Goal: Task Accomplishment & Management: Complete application form

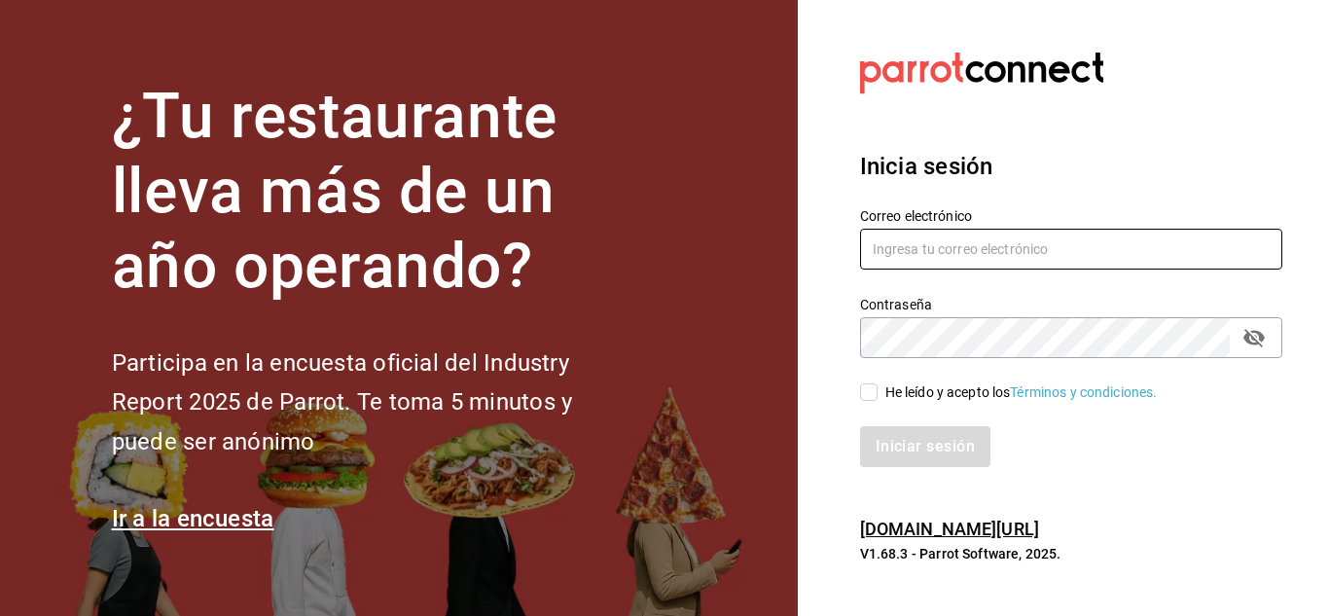
click at [932, 248] on input "text" at bounding box center [1071, 249] width 422 height 41
type input "[EMAIL_ADDRESS][DOMAIN_NAME]"
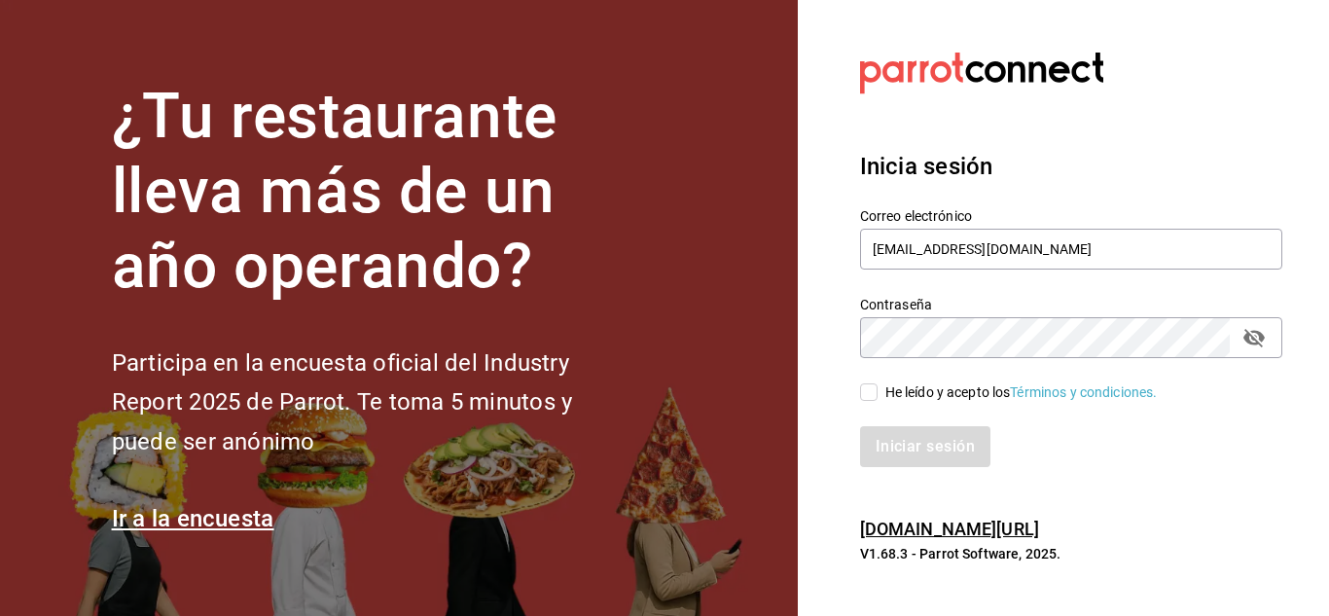
click at [858, 376] on div "He leído y acepto los Términos y condiciones." at bounding box center [1059, 380] width 445 height 45
click at [873, 397] on input "He leído y acepto los Términos y condiciones." at bounding box center [869, 392] width 18 height 18
checkbox input "true"
click at [891, 434] on button "Iniciar sesión" at bounding box center [926, 446] width 132 height 41
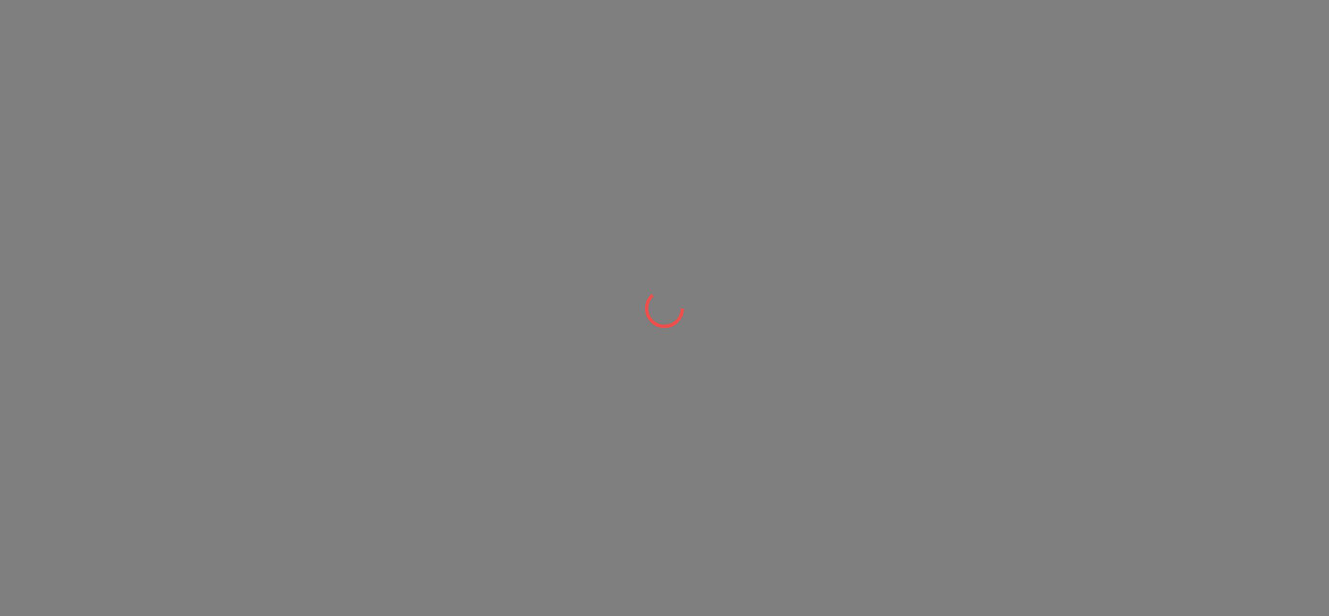
drag, startPoint x: 0, startPoint y: 0, endPoint x: 817, endPoint y: 232, distance: 849.2
click at [817, 232] on div at bounding box center [664, 308] width 1329 height 616
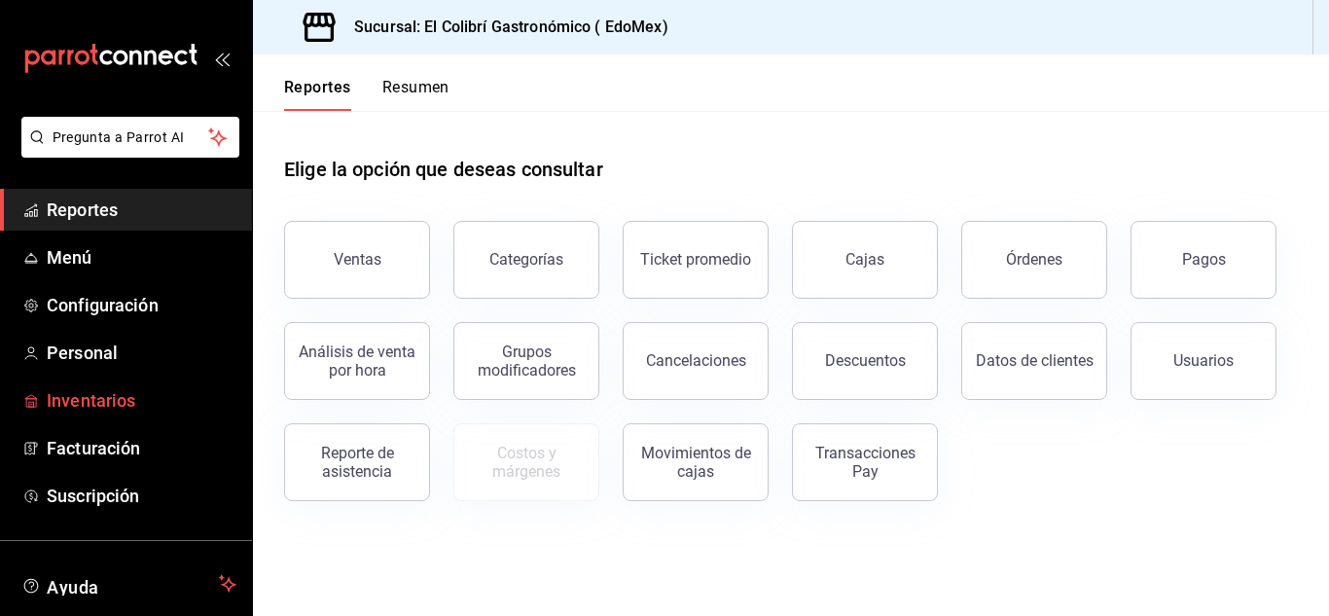
click at [137, 394] on span "Inventarios" at bounding box center [142, 400] width 190 height 26
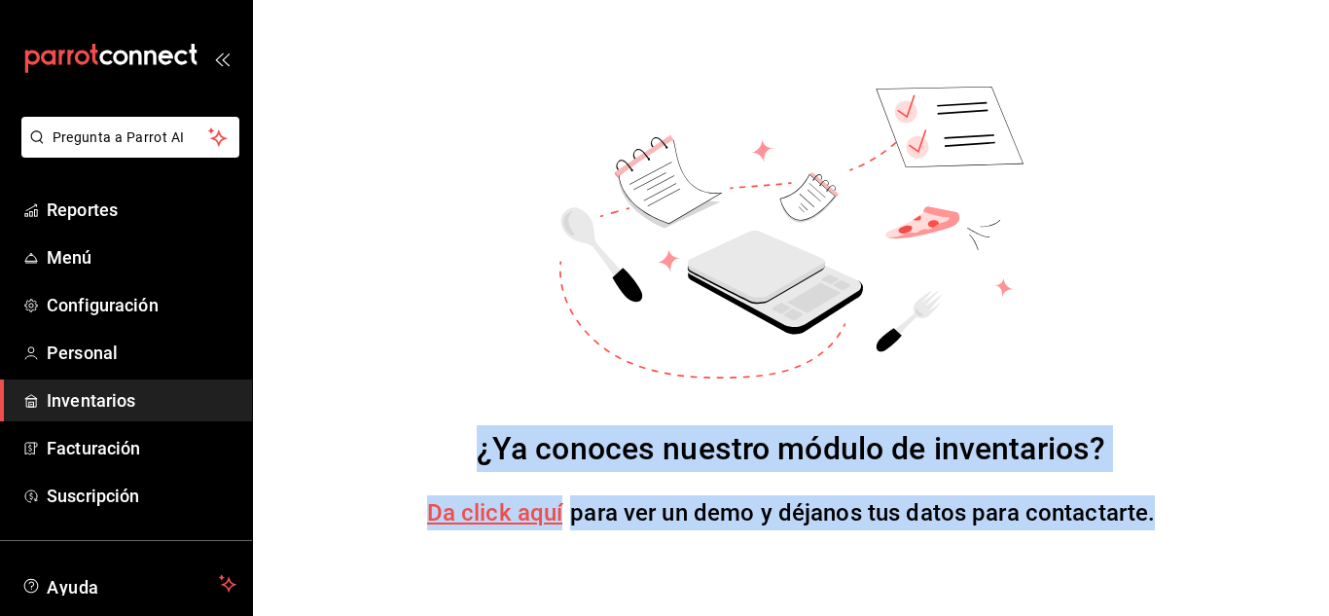
drag, startPoint x: 1328, startPoint y: 174, endPoint x: 1328, endPoint y: 306, distance: 132.3
click at [1328, 306] on div "¿Ya conoces nuestro módulo de inventarios? Da click aquí para ver un demo y déj…" at bounding box center [791, 308] width 1076 height 616
click at [1265, 327] on div "¿Ya conoces nuestro módulo de inventarios? Da click aquí para ver un demo y déj…" at bounding box center [791, 308] width 1076 height 616
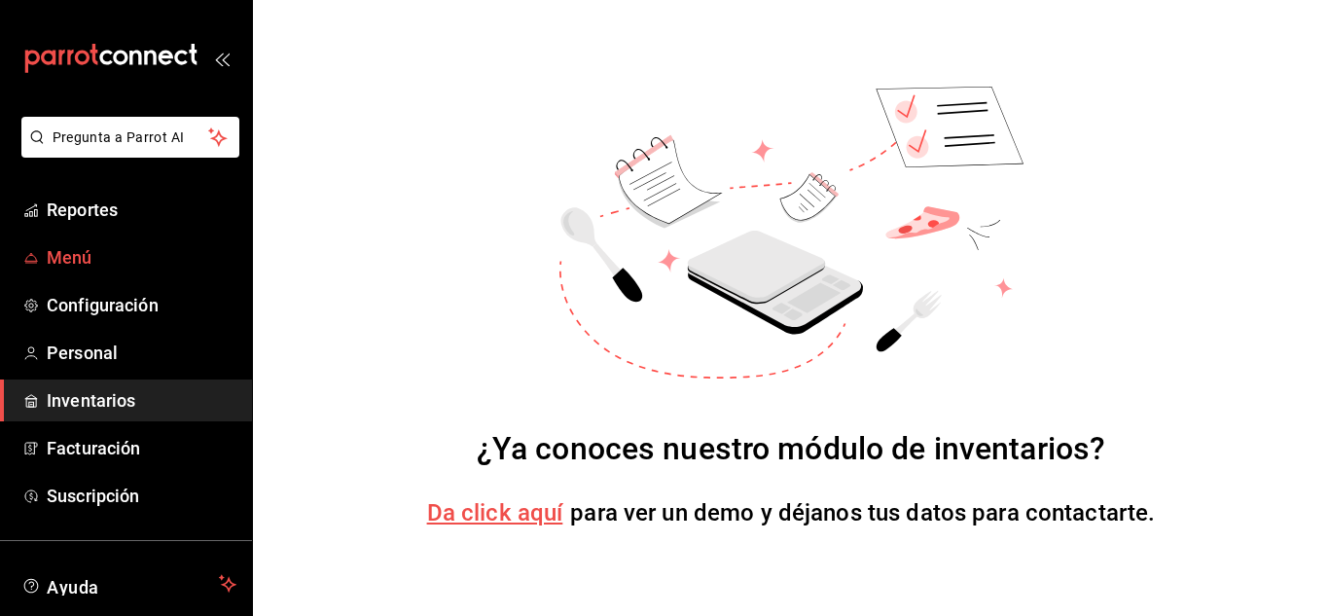
click at [177, 273] on link "Menú" at bounding box center [126, 257] width 252 height 42
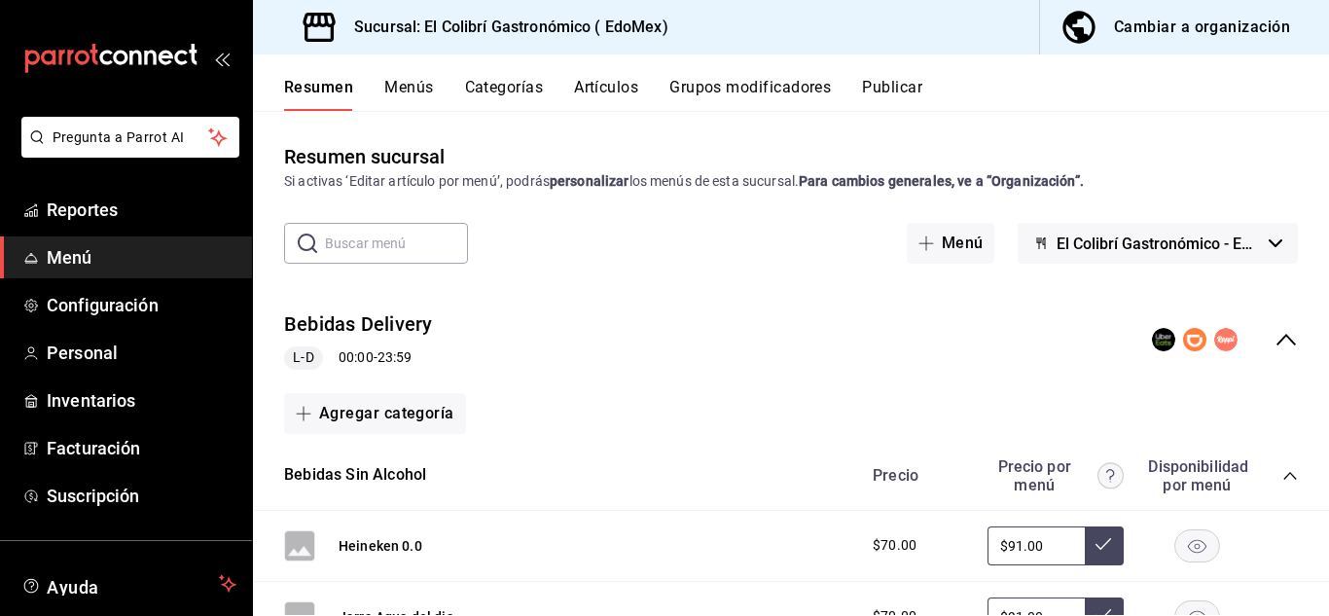
click at [1275, 342] on icon "collapse-menu-row" at bounding box center [1285, 339] width 23 height 23
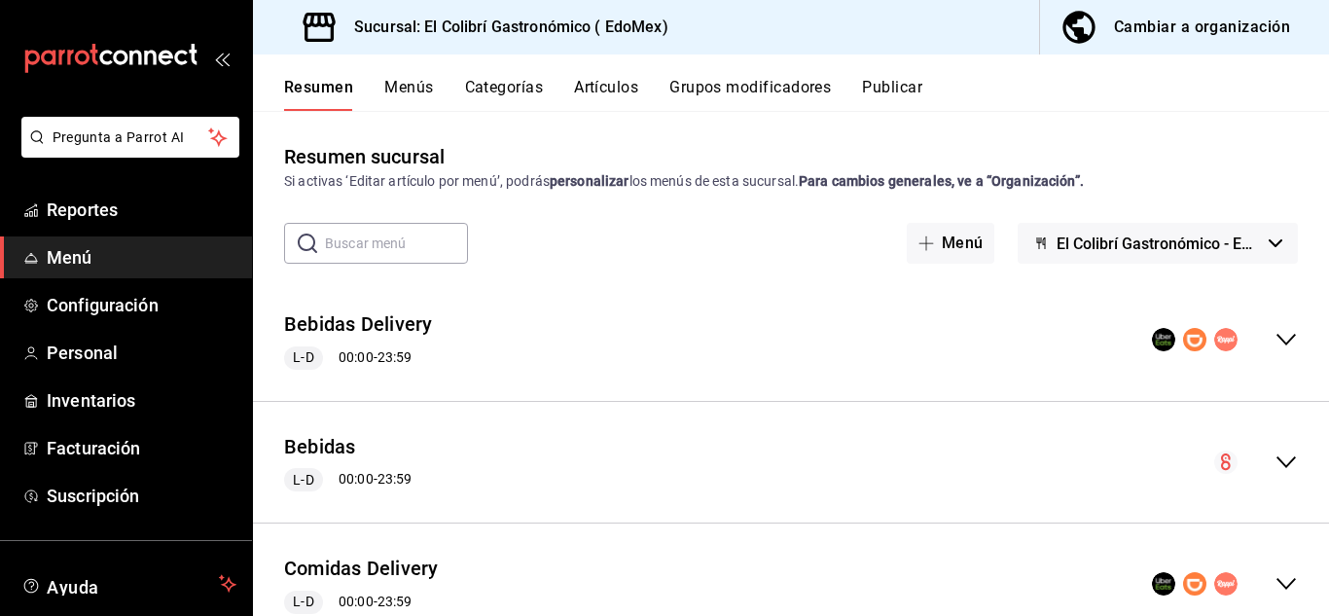
click at [1275, 342] on icon "collapse-menu-row" at bounding box center [1285, 339] width 23 height 23
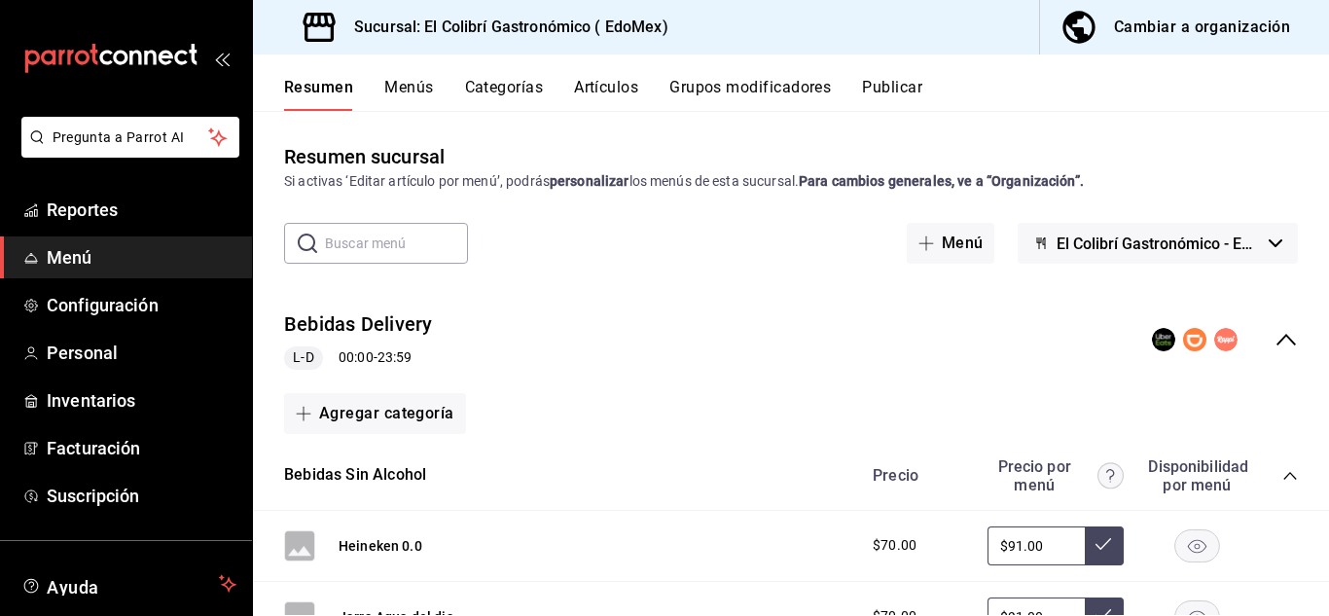
click at [889, 79] on button "Publicar" at bounding box center [892, 94] width 60 height 33
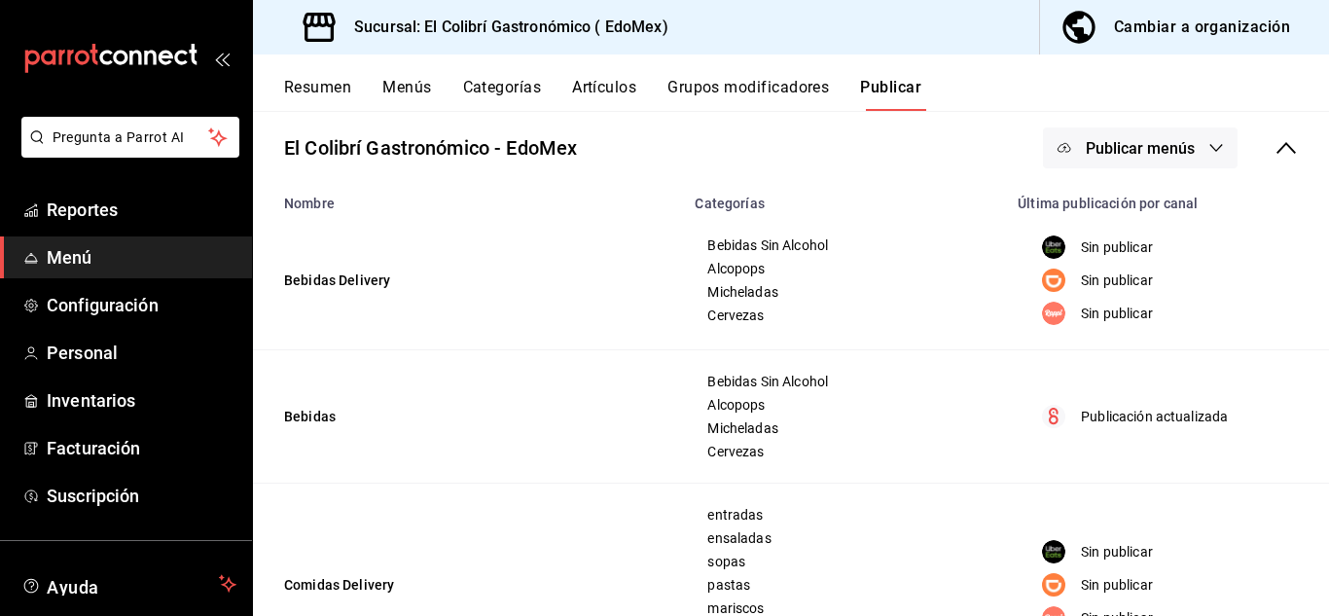
scroll to position [118, 0]
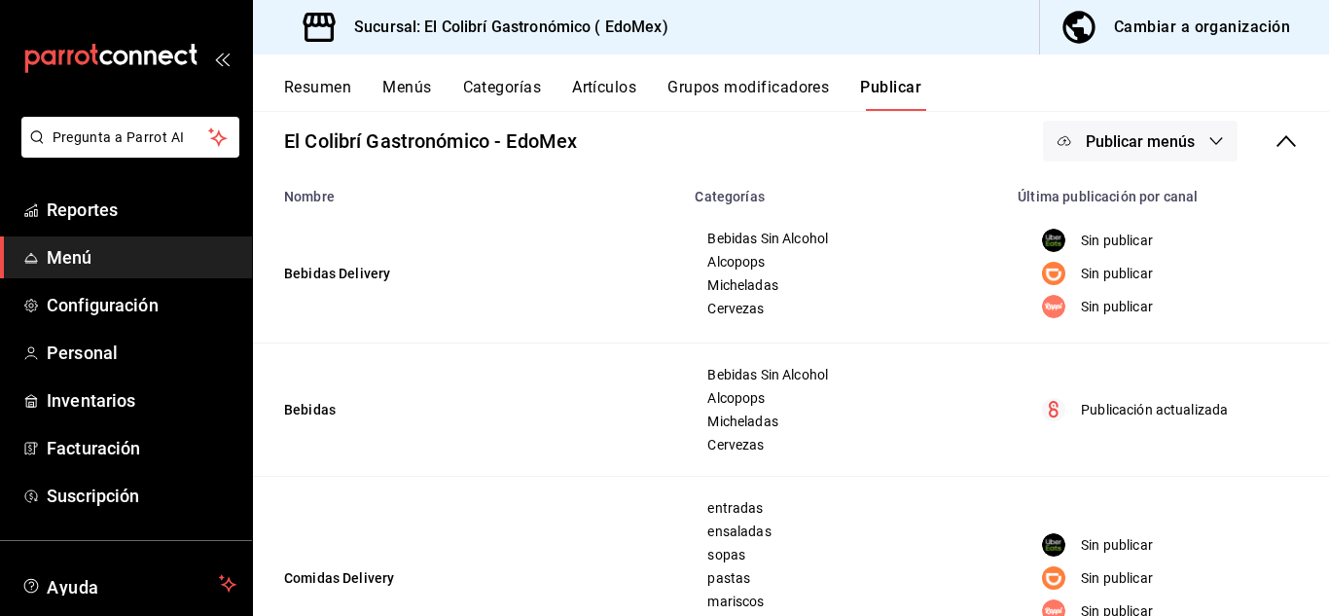
click at [1142, 146] on span "Publicar menús" at bounding box center [1140, 141] width 109 height 18
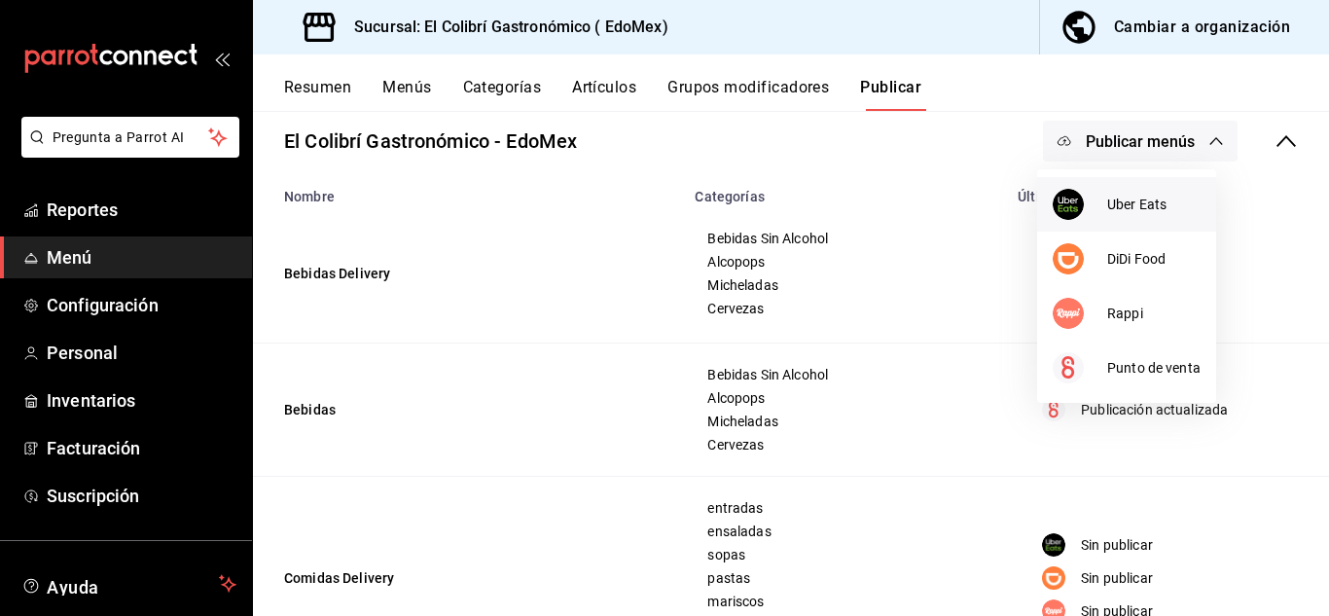
click at [1155, 206] on span "Uber Eats" at bounding box center [1153, 205] width 93 height 20
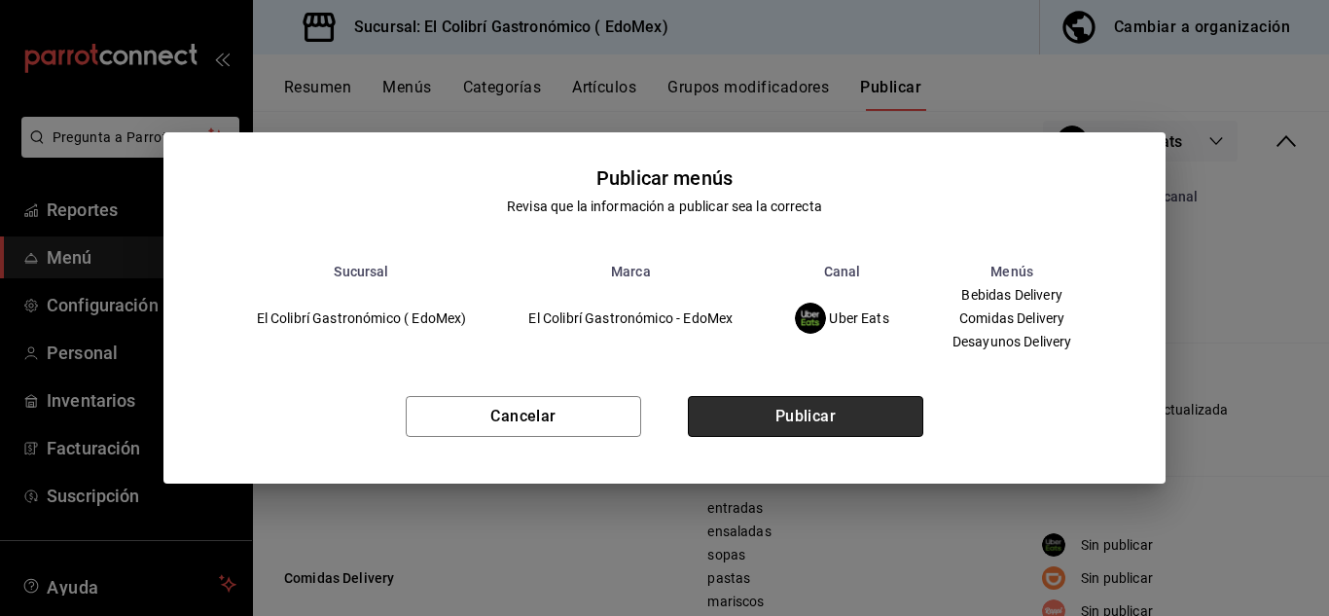
click at [883, 406] on button "Publicar" at bounding box center [805, 416] width 235 height 41
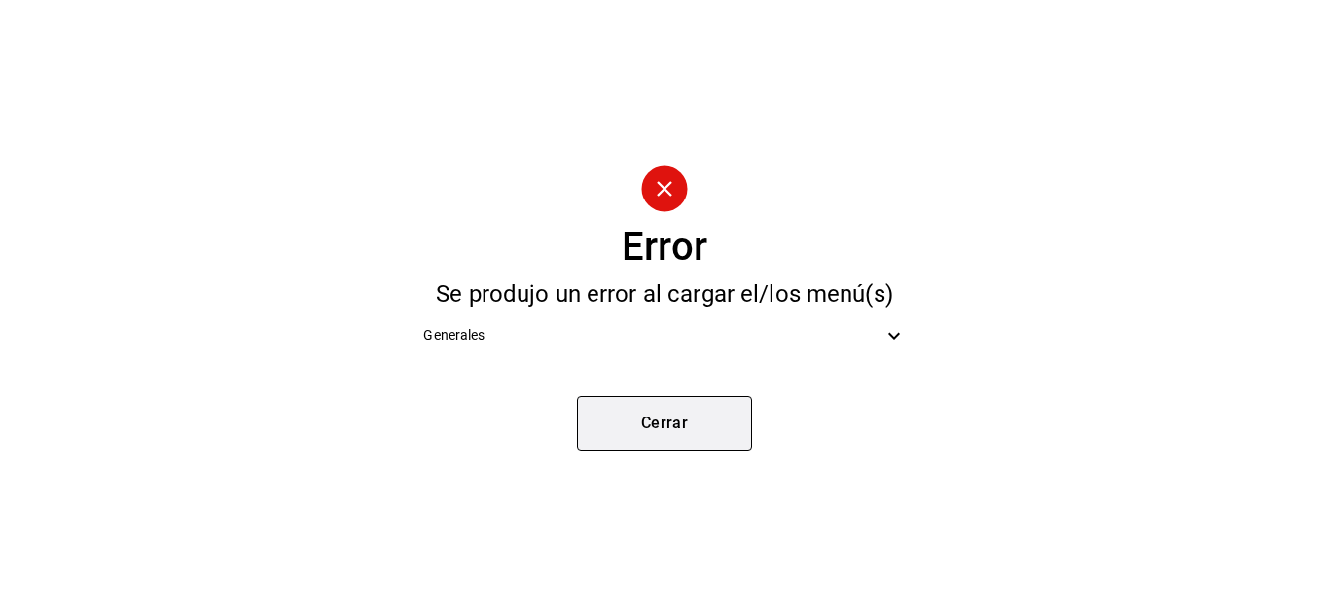
click at [688, 403] on button "Cerrar" at bounding box center [664, 423] width 175 height 54
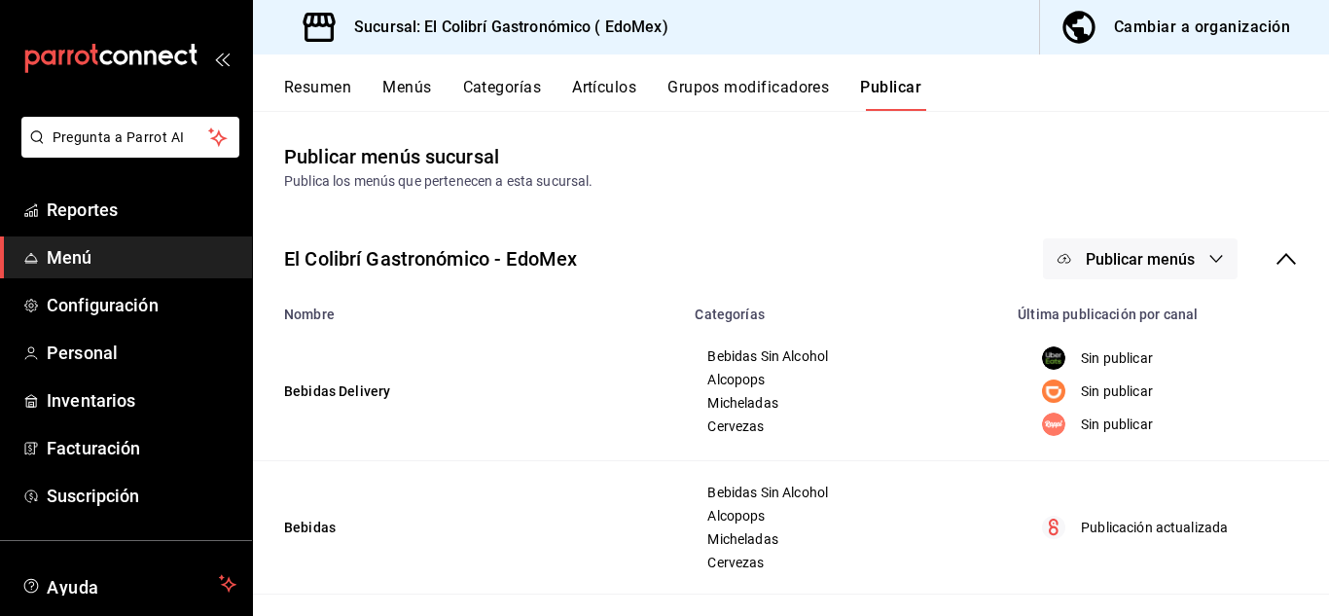
scroll to position [204, 0]
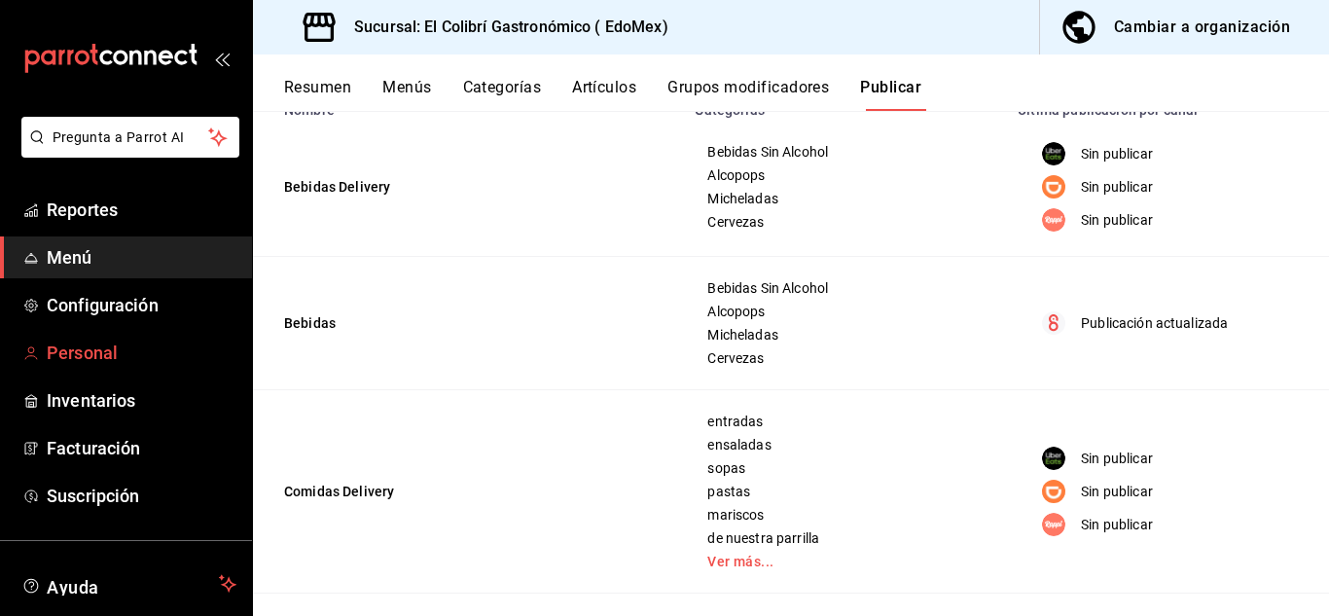
click at [95, 365] on span "Personal" at bounding box center [142, 352] width 190 height 26
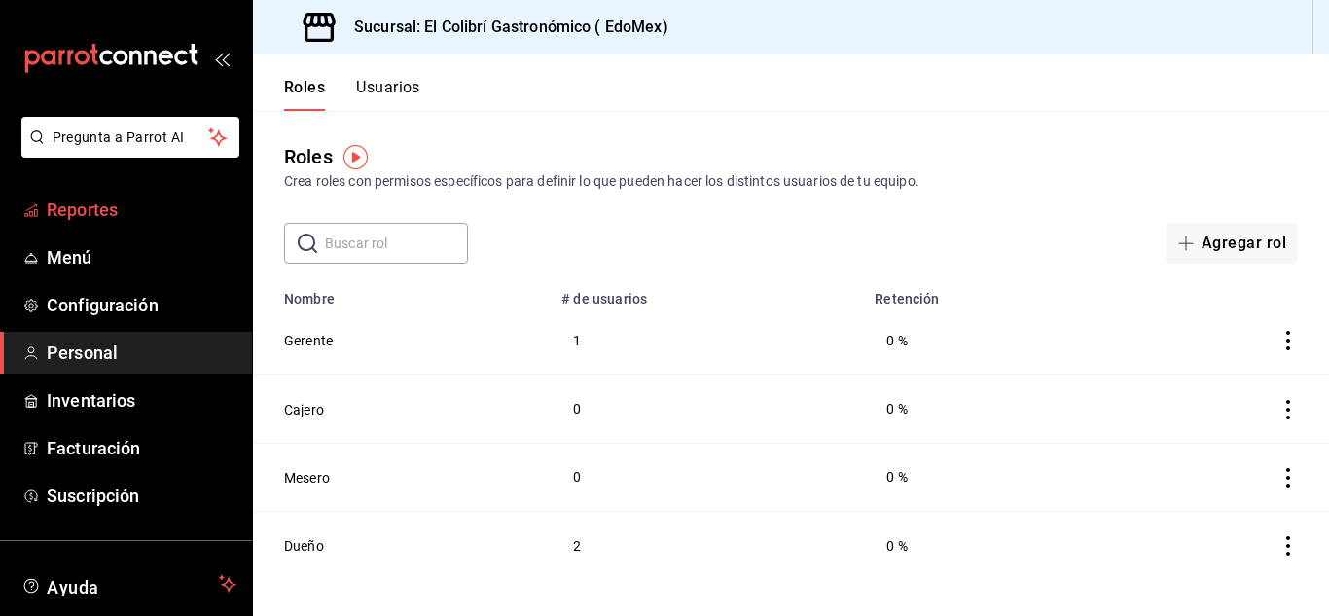
click at [118, 220] on span "Reportes" at bounding box center [142, 209] width 190 height 26
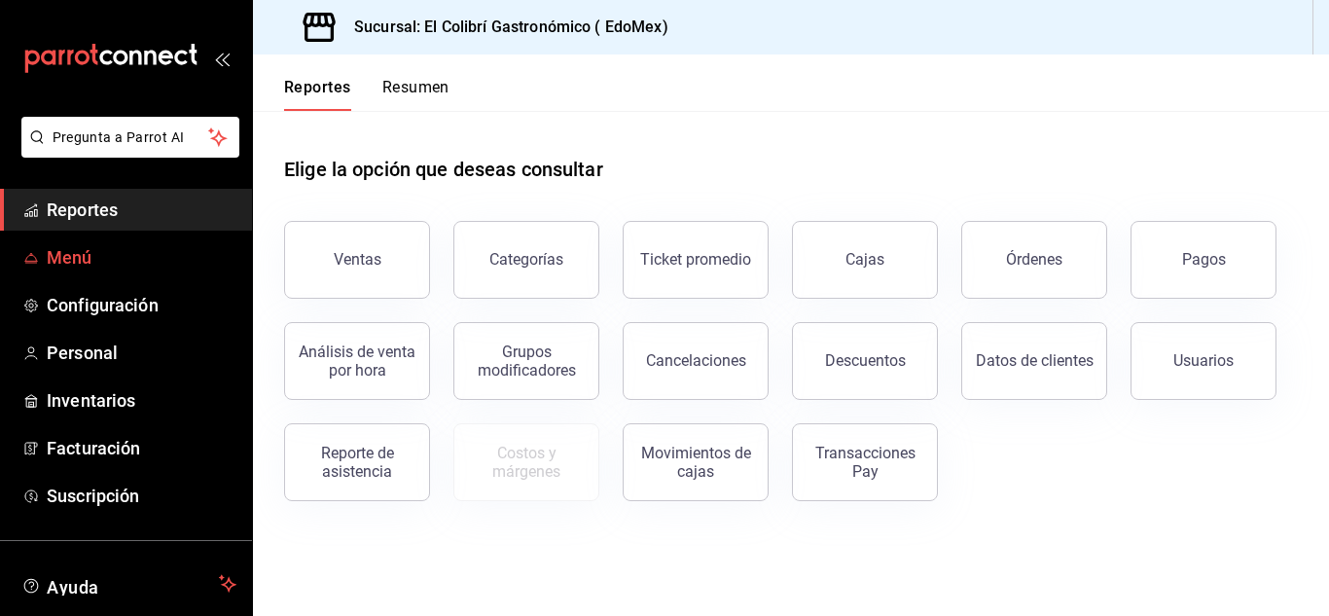
click at [162, 259] on span "Menú" at bounding box center [142, 257] width 190 height 26
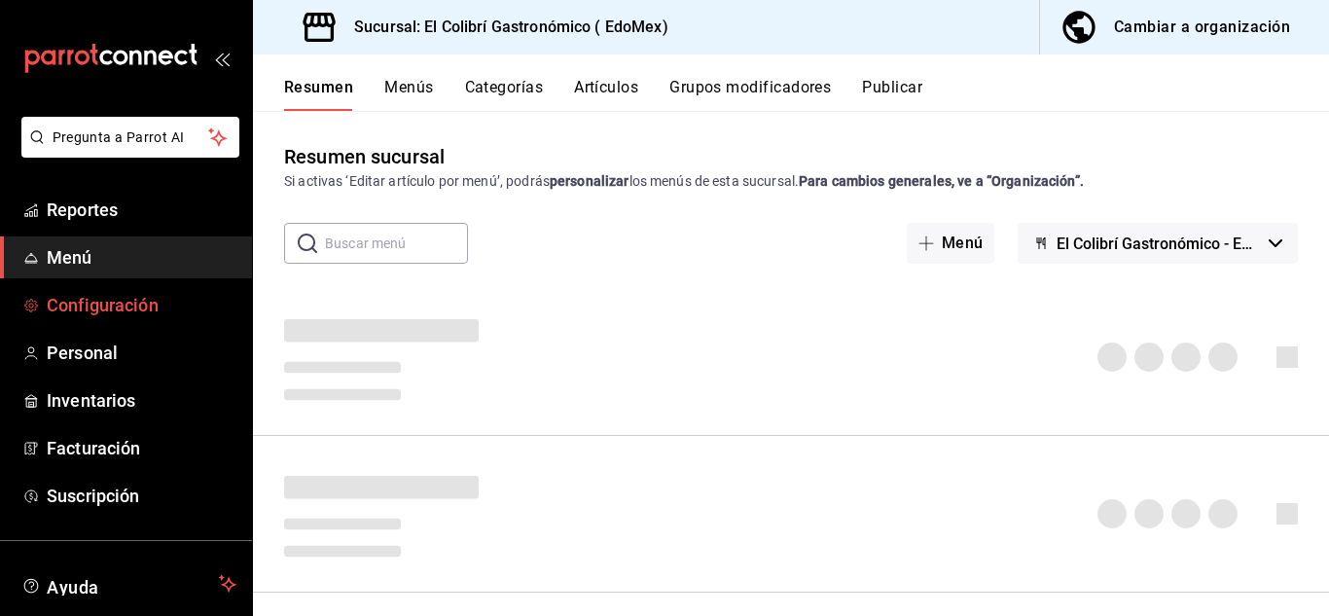
click at [216, 321] on link "Configuración" at bounding box center [126, 305] width 252 height 42
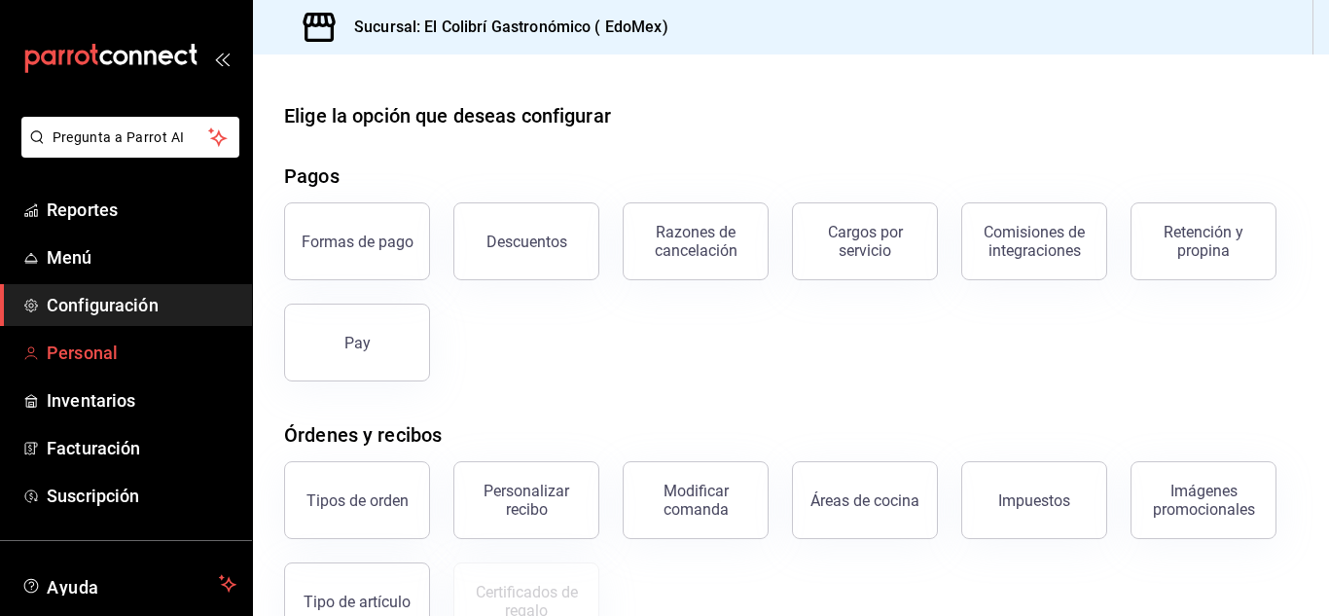
click at [118, 347] on span "Personal" at bounding box center [142, 352] width 190 height 26
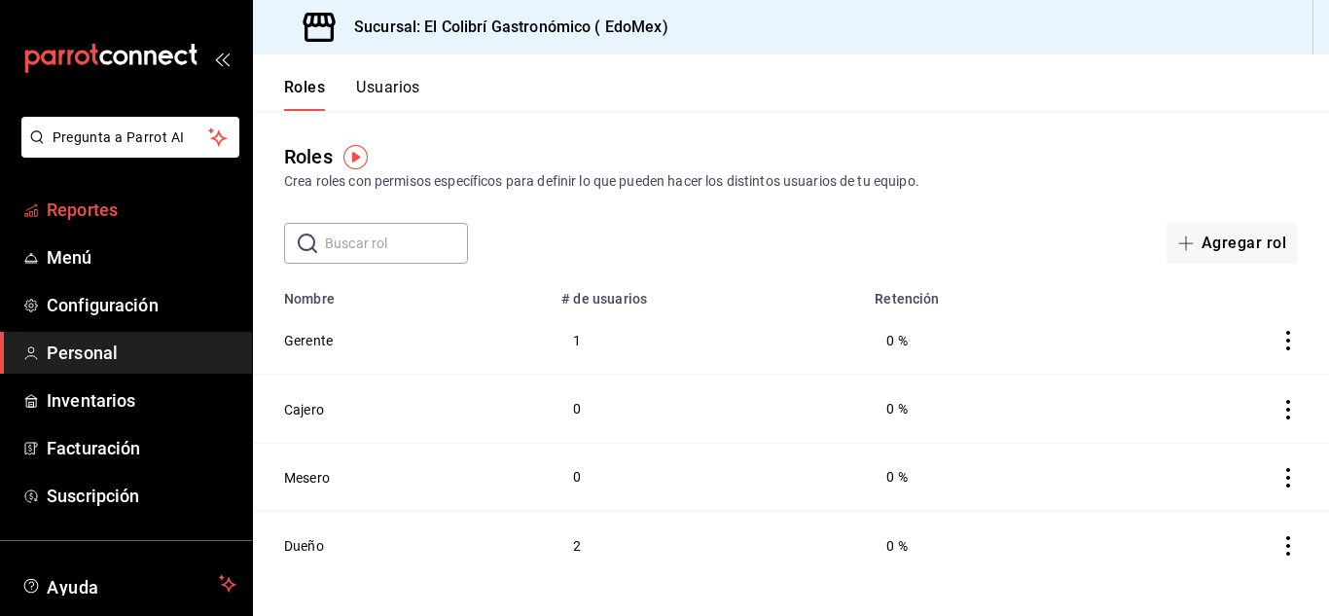
click at [149, 220] on span "Reportes" at bounding box center [142, 209] width 190 height 26
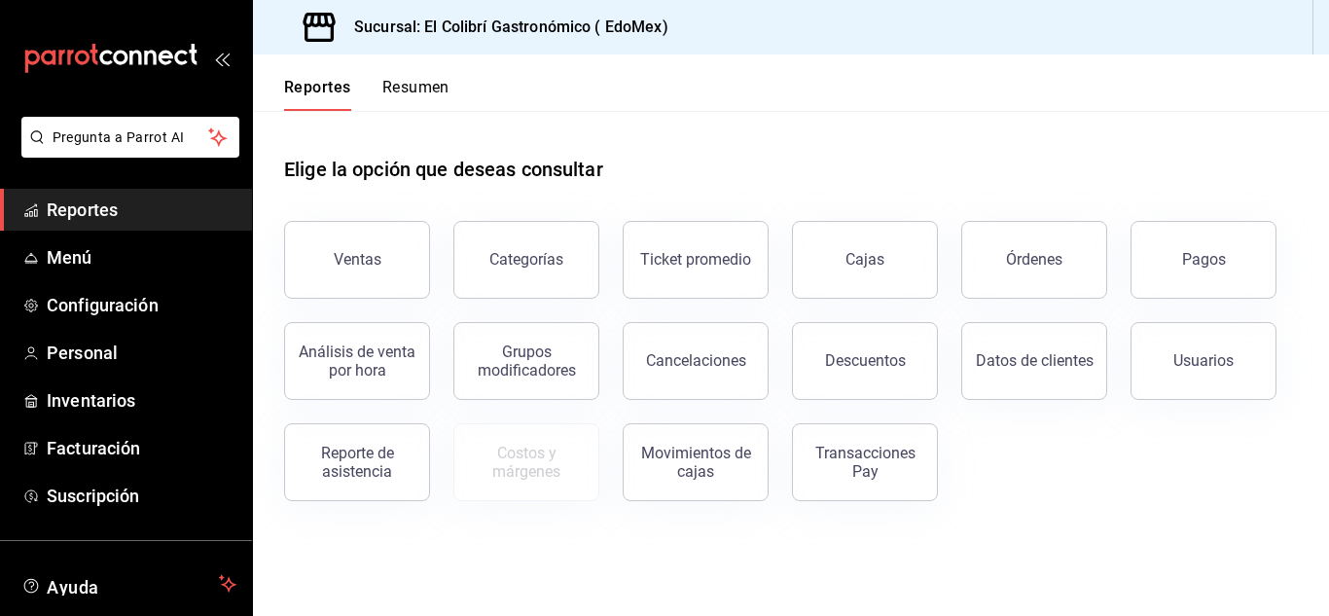
click at [123, 326] on ul "Reportes Menú Configuración Personal Inventarios Facturación Suscripción" at bounding box center [126, 353] width 252 height 328
click at [112, 340] on span "Personal" at bounding box center [142, 352] width 190 height 26
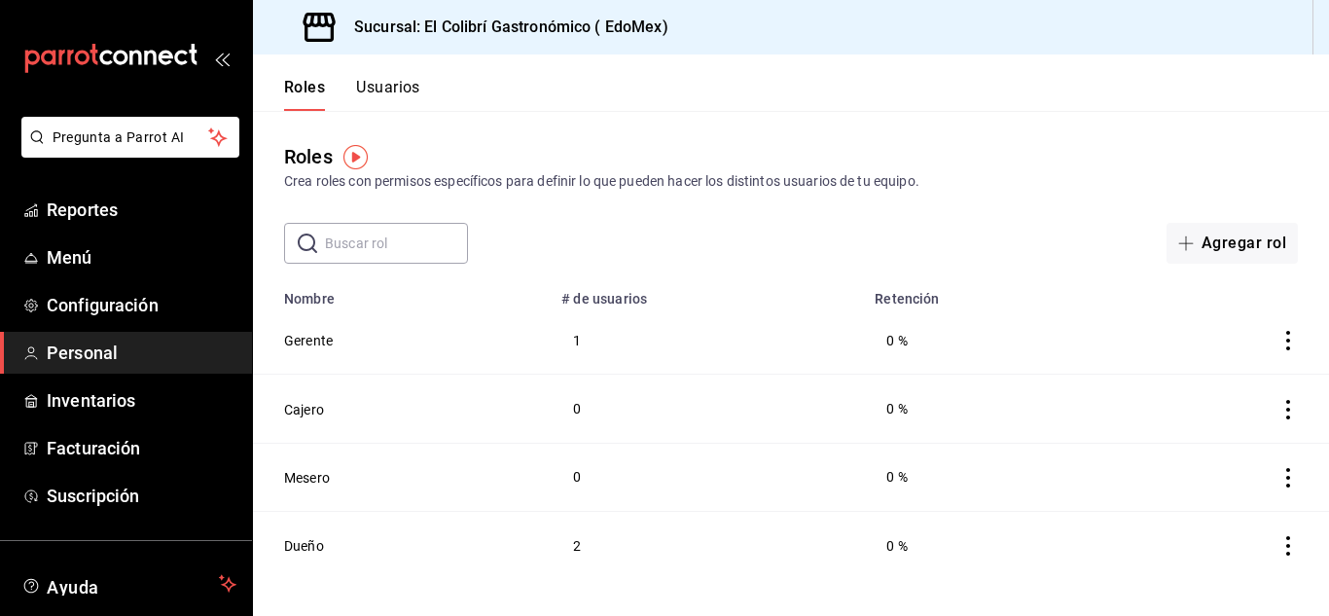
click at [307, 532] on td "Dueño" at bounding box center [401, 545] width 297 height 68
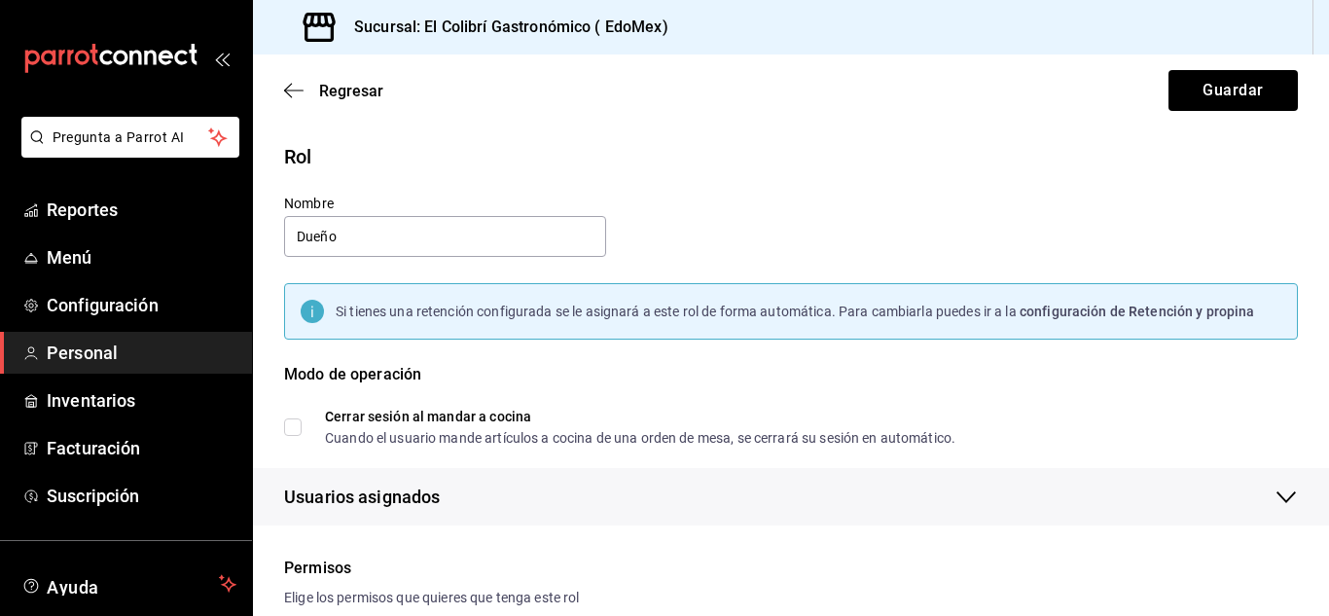
click at [303, 108] on div "Regresar Guardar" at bounding box center [791, 90] width 1076 height 72
click at [1270, 481] on div "Usuarios asignados" at bounding box center [791, 496] width 1014 height 57
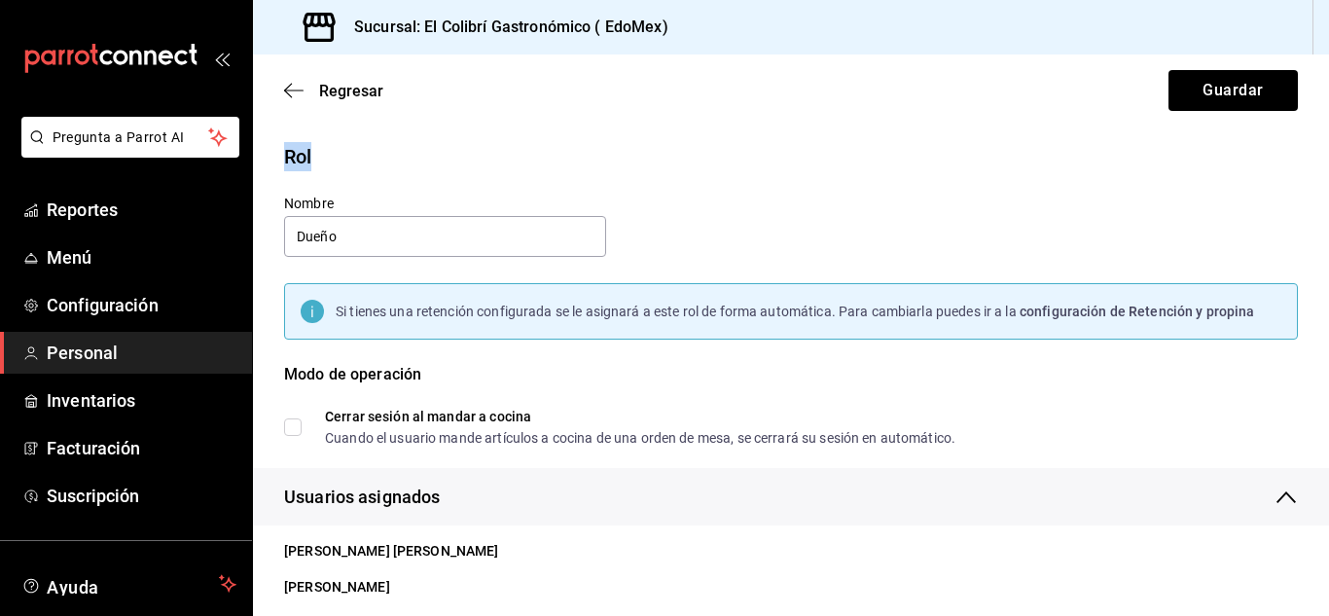
drag, startPoint x: 1328, startPoint y: 18, endPoint x: 1328, endPoint y: 136, distance: 118.7
click at [1328, 136] on div "Sucursal: El Colibrí Gastronómico ( EdoMex) Regresar Guardar Rol Nombre Dueño S…" at bounding box center [791, 308] width 1076 height 616
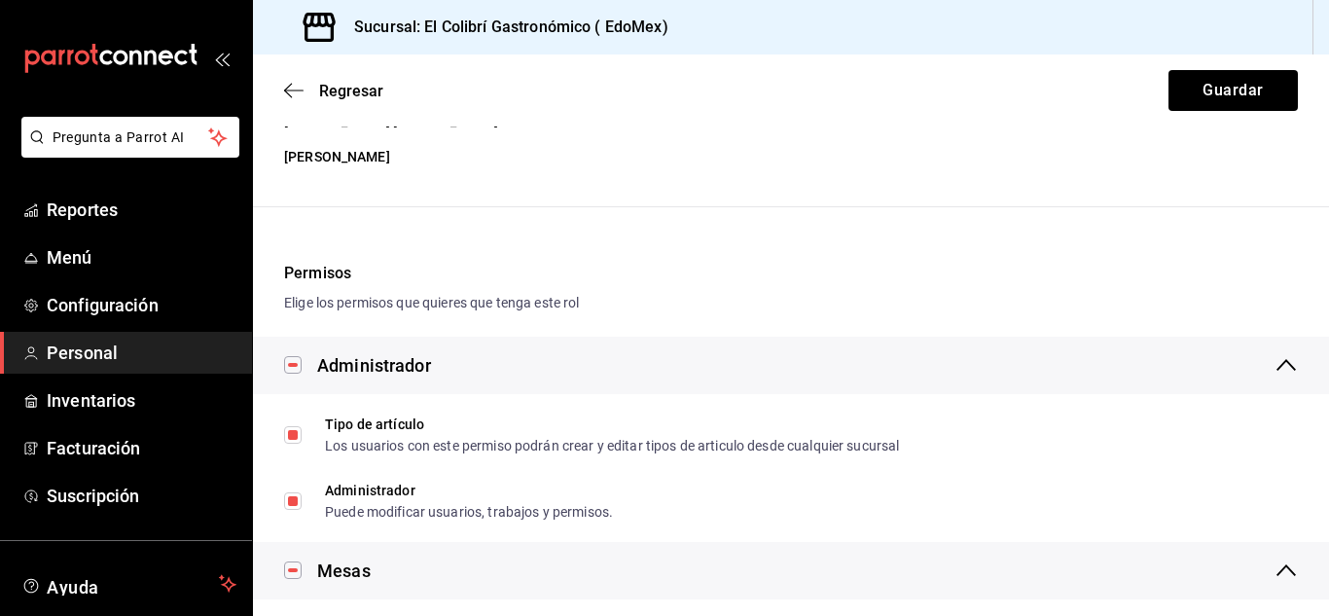
scroll to position [454, 0]
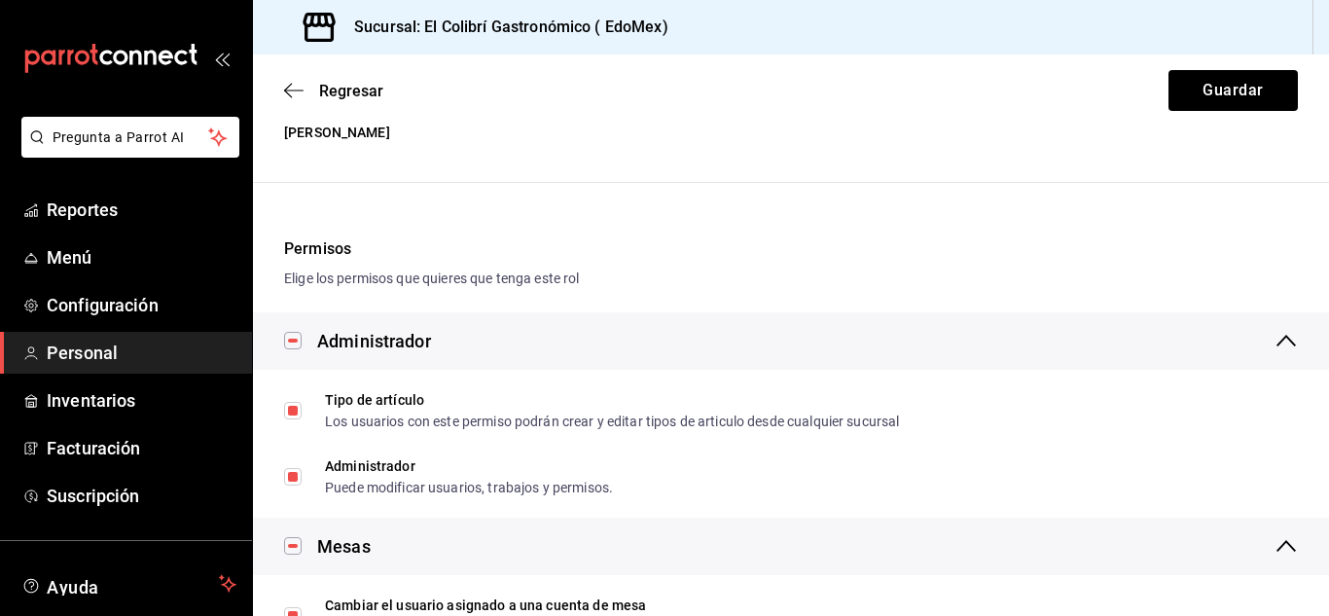
click at [291, 102] on div "Regresar Guardar" at bounding box center [791, 90] width 1076 height 72
click at [294, 92] on icon "button" at bounding box center [293, 91] width 19 height 18
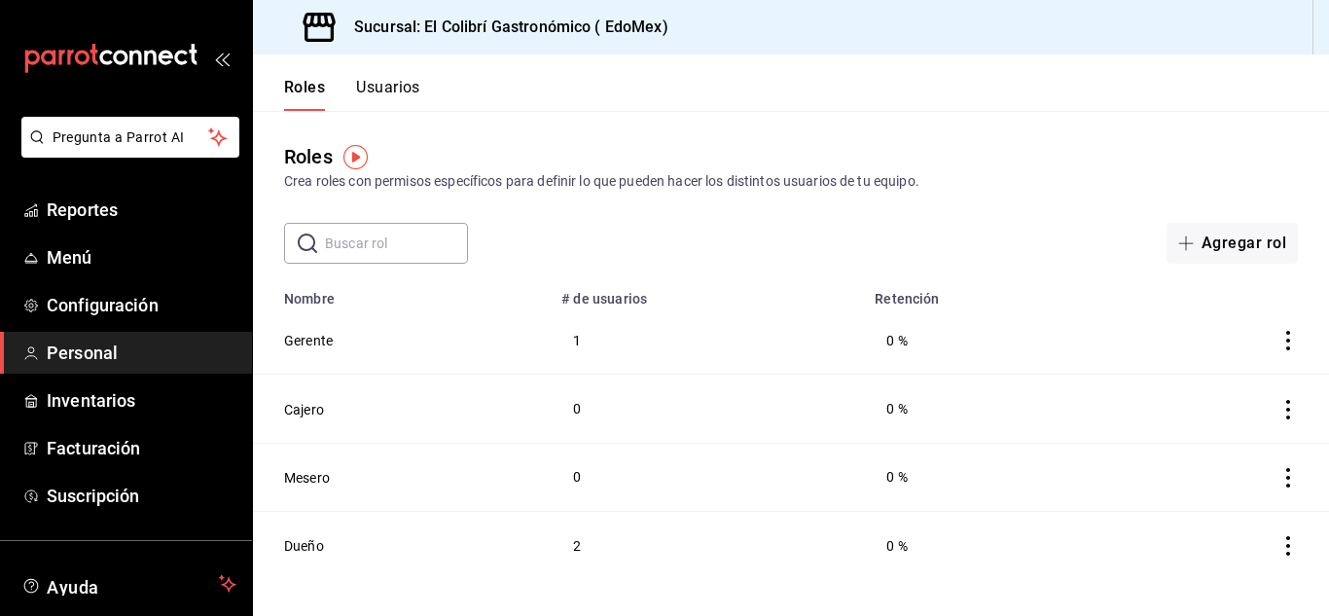
click at [401, 96] on button "Usuarios" at bounding box center [388, 94] width 64 height 33
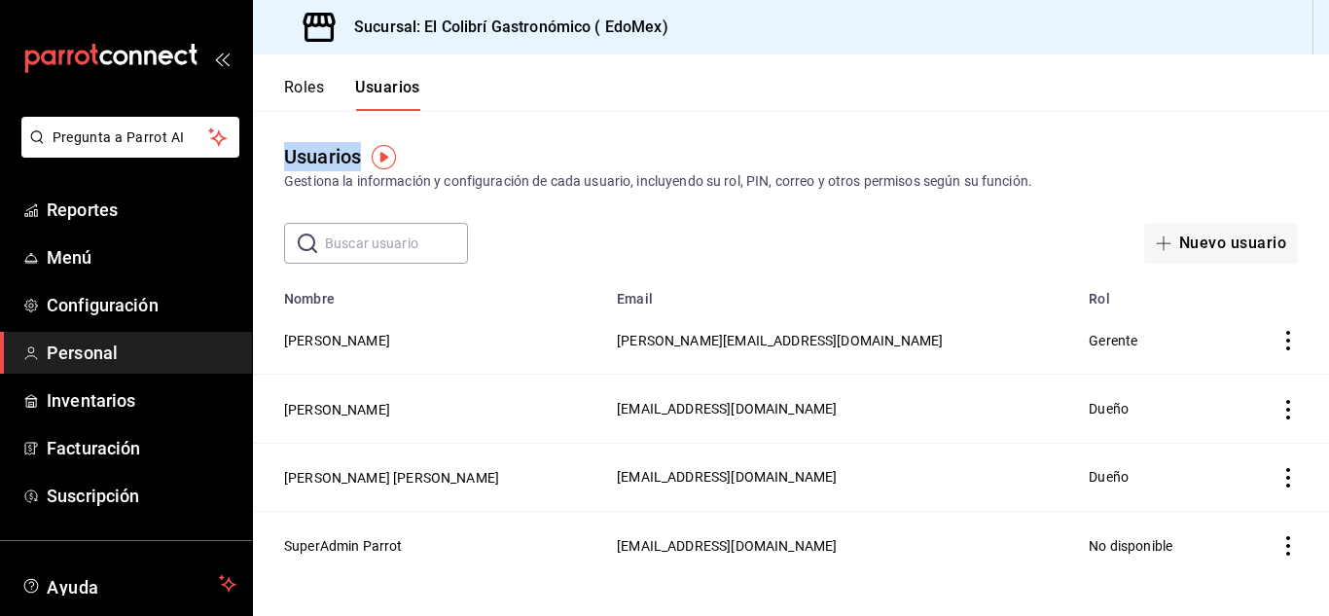
drag, startPoint x: 1328, startPoint y: 83, endPoint x: 1328, endPoint y: 131, distance: 48.6
click at [1328, 131] on div "Roles Usuarios Usuarios Gestiona la información y configuración de cada usuario…" at bounding box center [791, 334] width 1076 height 561
click at [390, 412] on button "[PERSON_NAME]" at bounding box center [337, 409] width 106 height 19
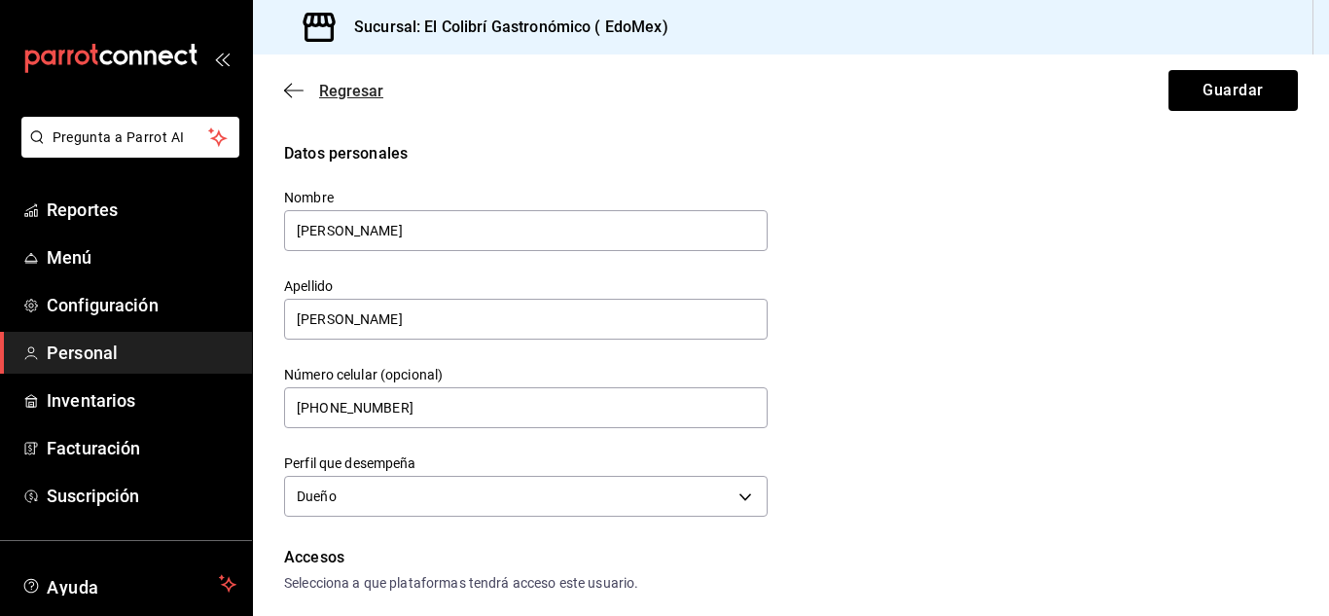
click at [289, 98] on icon "button" at bounding box center [293, 91] width 19 height 18
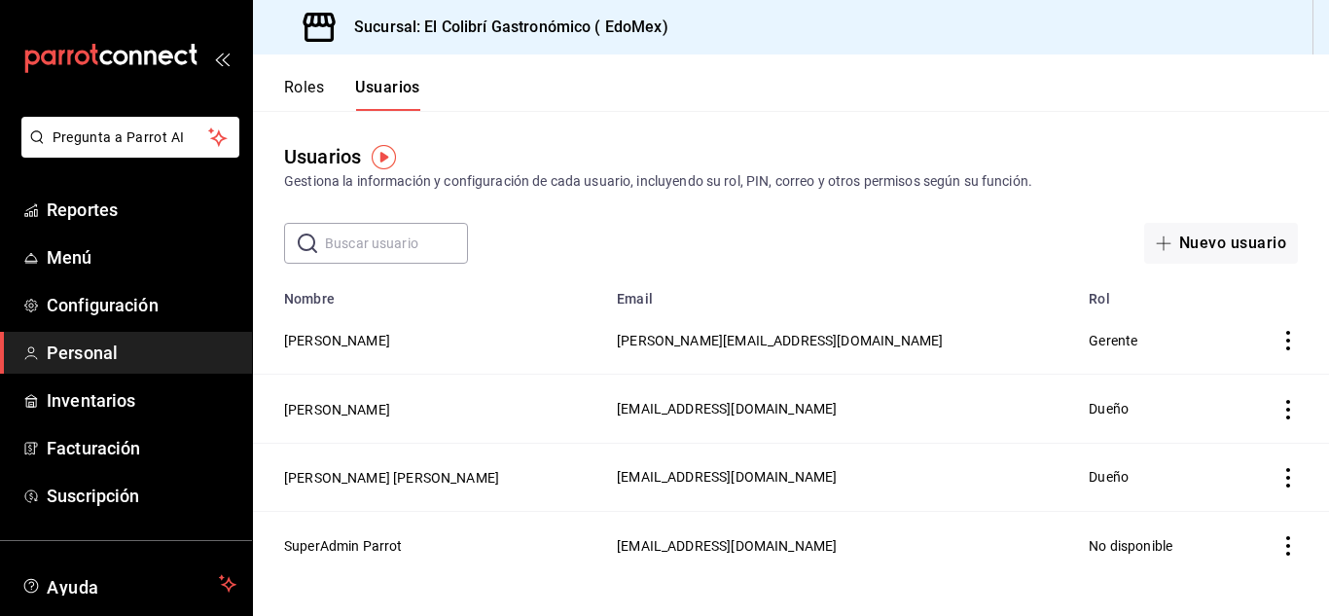
click at [311, 97] on button "Roles" at bounding box center [304, 94] width 40 height 33
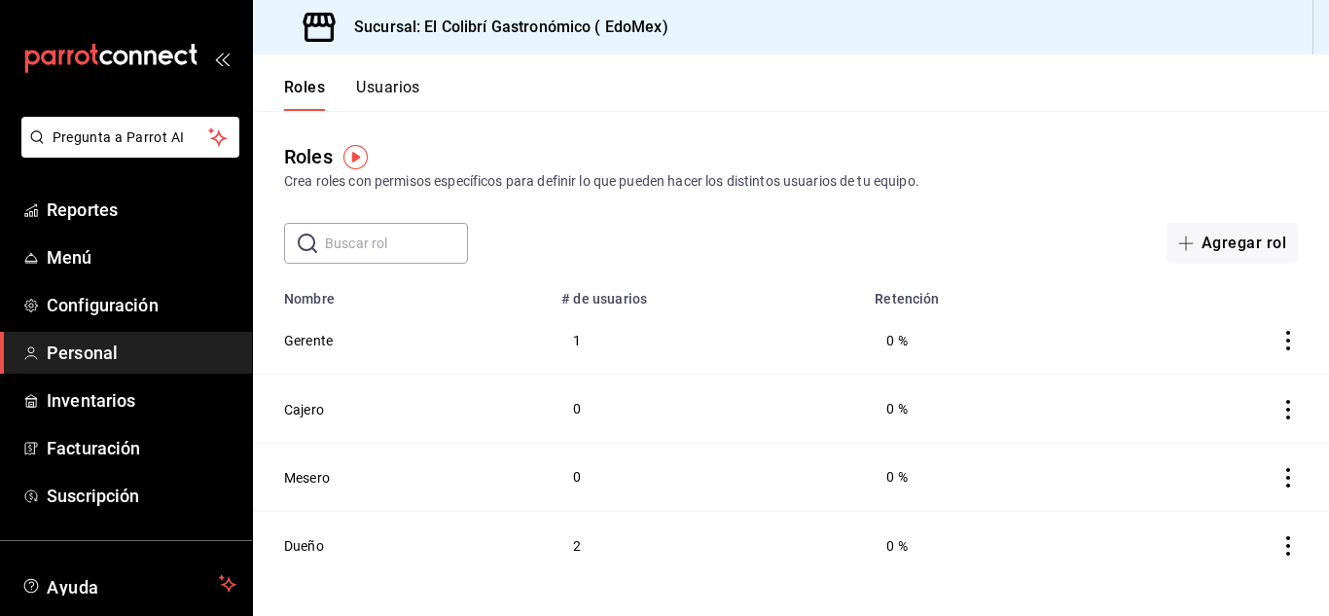
click at [374, 94] on button "Usuarios" at bounding box center [388, 94] width 64 height 33
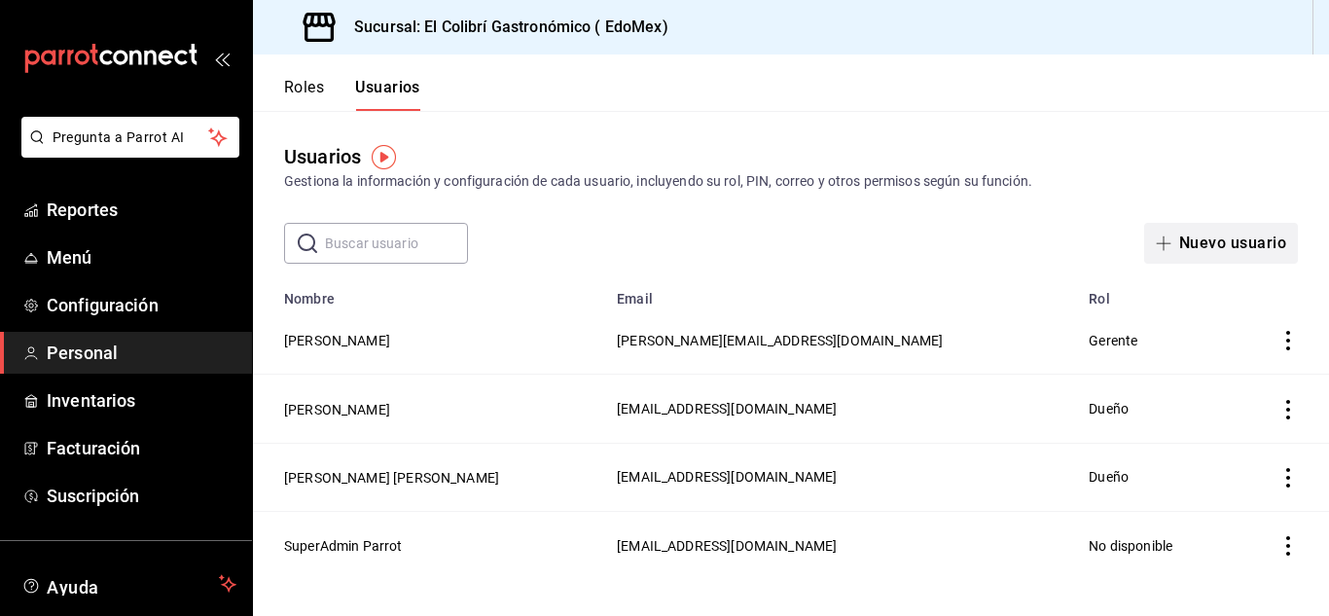
click at [1189, 229] on button "Nuevo usuario" at bounding box center [1221, 243] width 154 height 41
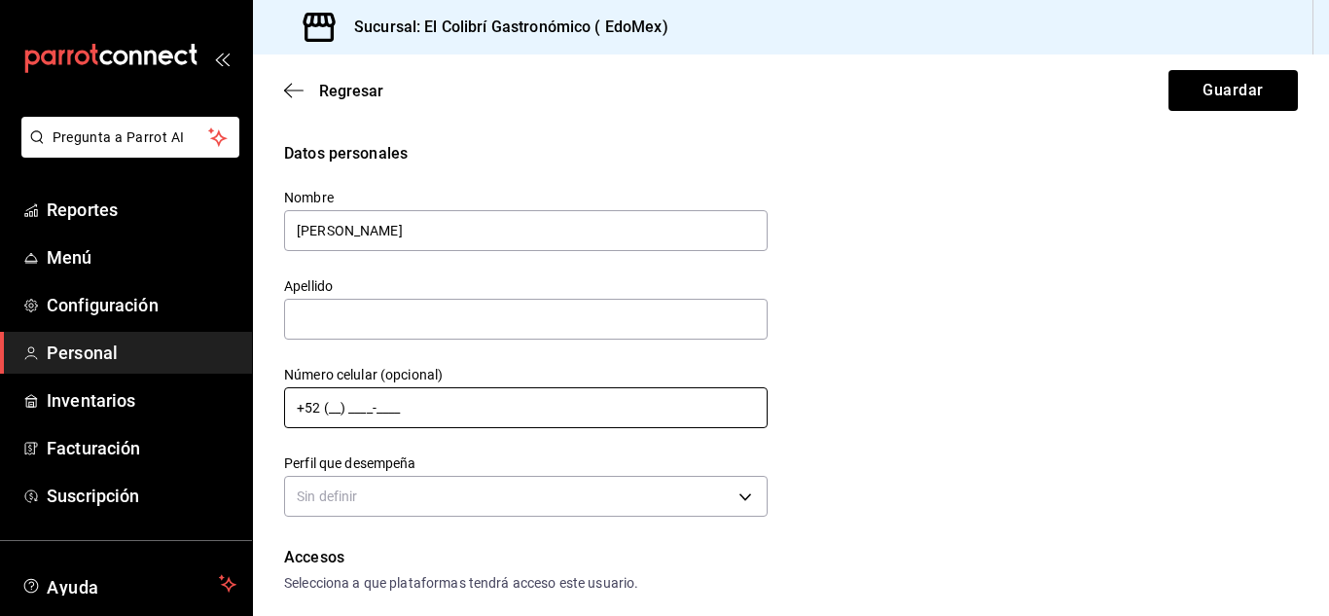
type input "[PERSON_NAME]"
click at [478, 411] on input "+52 (__) ____-____" at bounding box center [525, 407] width 483 height 41
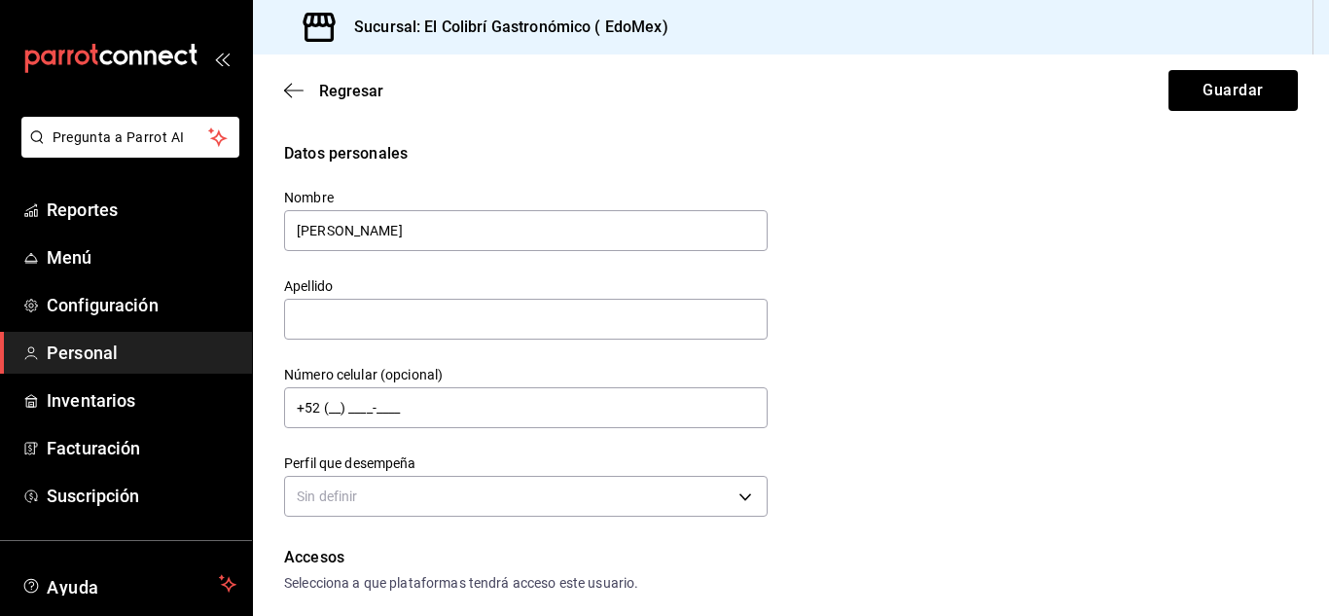
click at [1026, 430] on div "Datos personales Nombre [PERSON_NAME] Número celular (opcional) +52 (__) ____-_…" at bounding box center [791, 332] width 1014 height 380
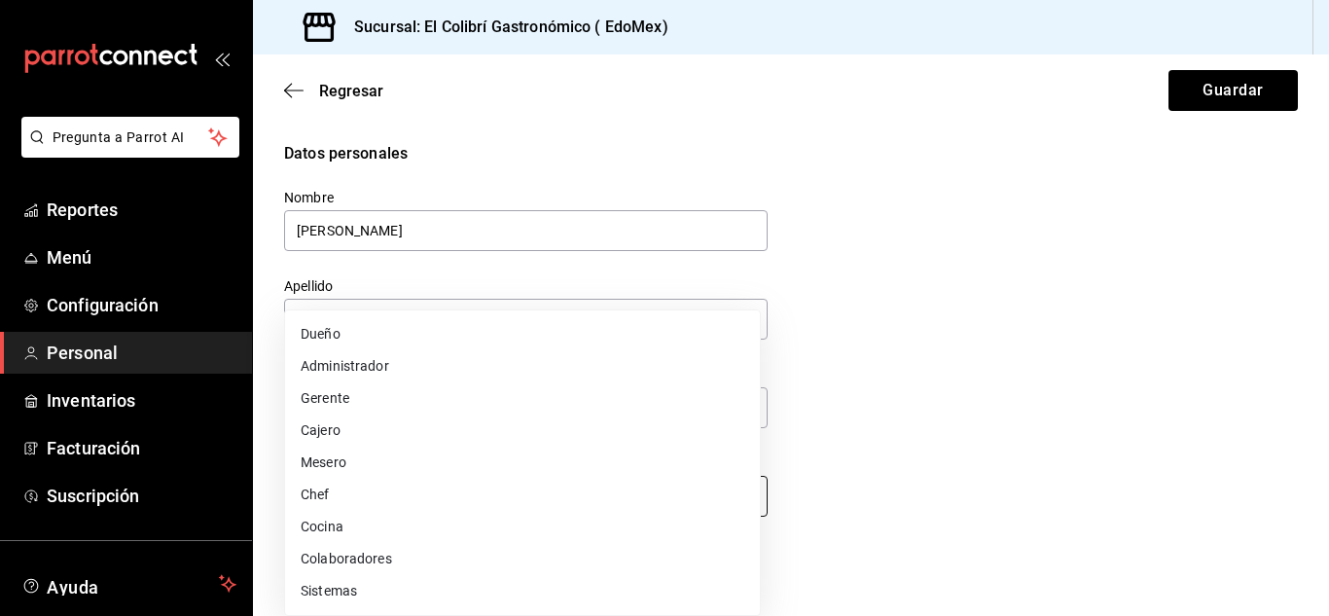
click at [617, 494] on body "Pregunta a Parrot AI Reportes Menú Configuración Personal Inventarios Facturaci…" at bounding box center [664, 308] width 1329 height 616
click at [434, 419] on li "Cajero" at bounding box center [522, 430] width 475 height 32
type input "CASHIER"
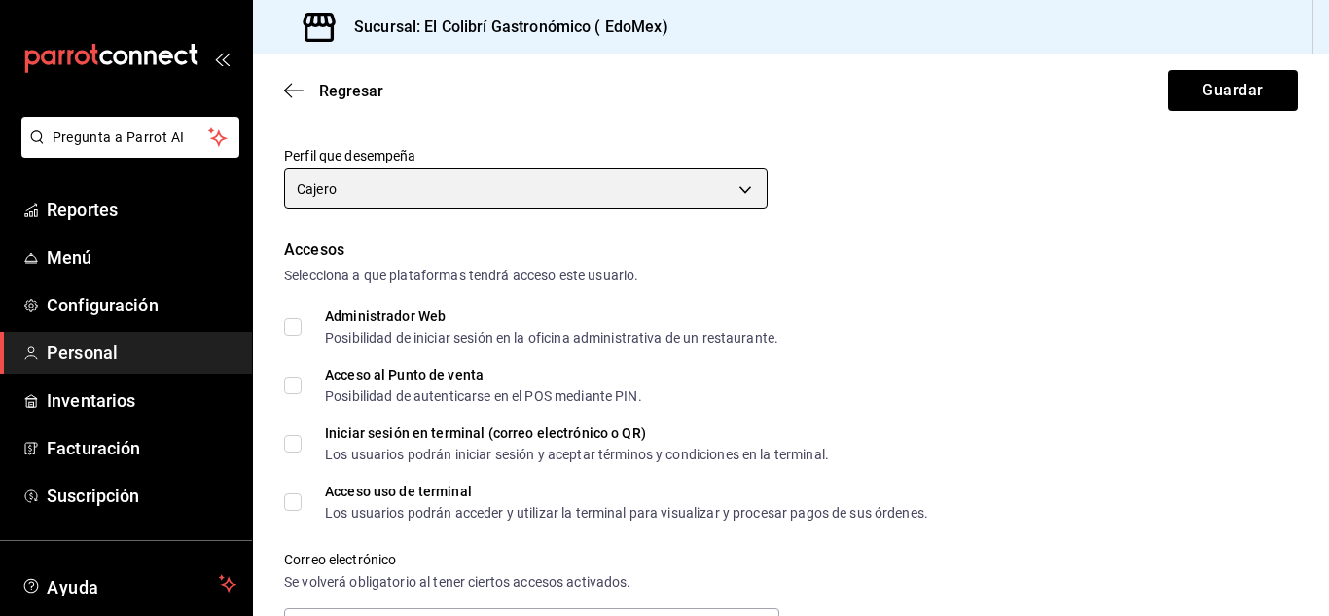
scroll to position [321, 0]
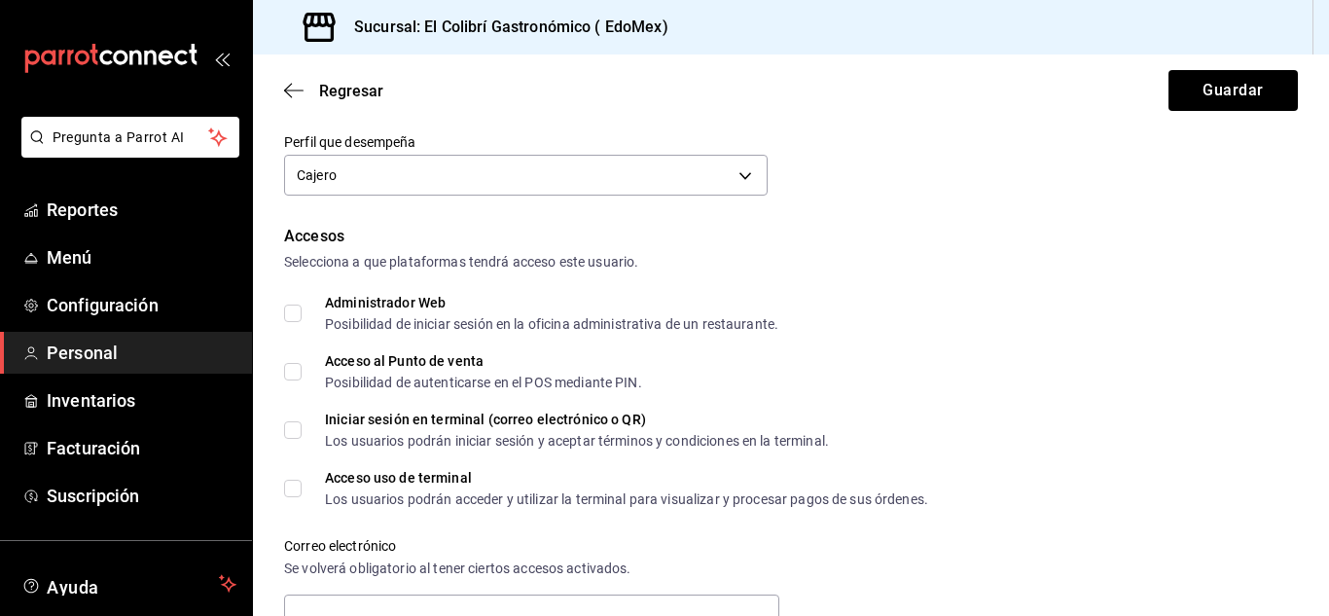
click at [654, 515] on div "Correo electrónico Se volverá obligatorio al tener ciertos accesos activados." at bounding box center [520, 576] width 518 height 125
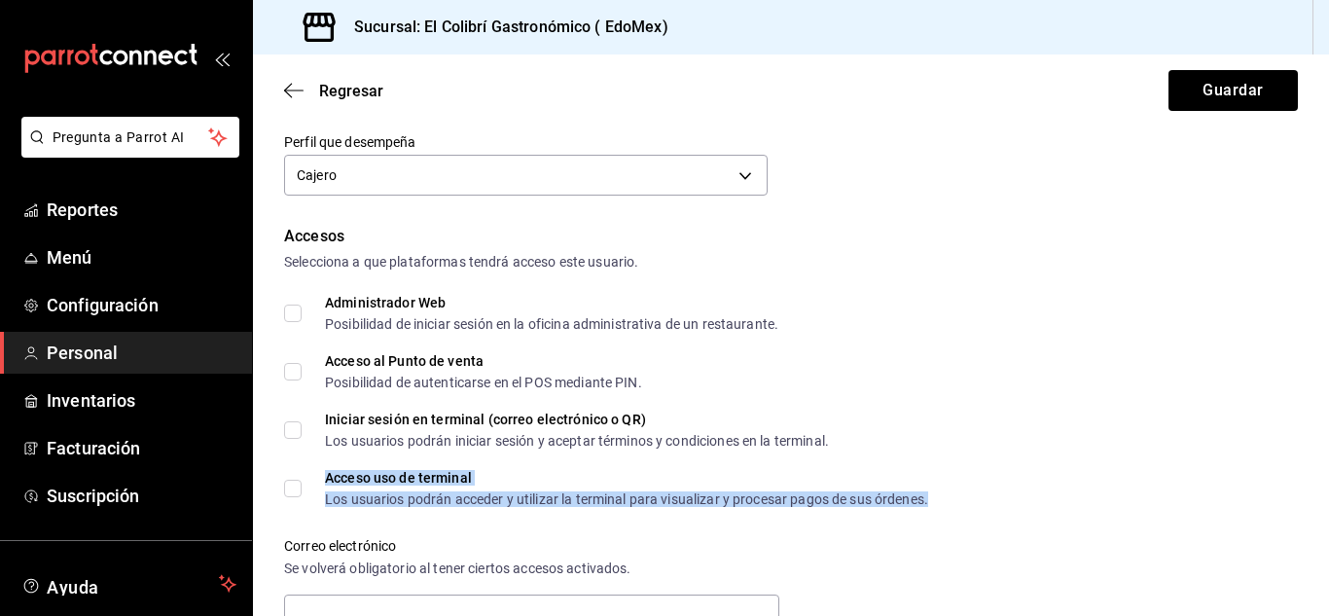
click at [346, 485] on div "Acceso uso de terminal Los usuarios podrán acceder y utilizar la terminal para …" at bounding box center [626, 488] width 603 height 35
click at [296, 484] on input "Acceso uso de terminal Los usuarios podrán acceder y utilizar la terminal para …" at bounding box center [293, 489] width 18 height 18
checkbox input "true"
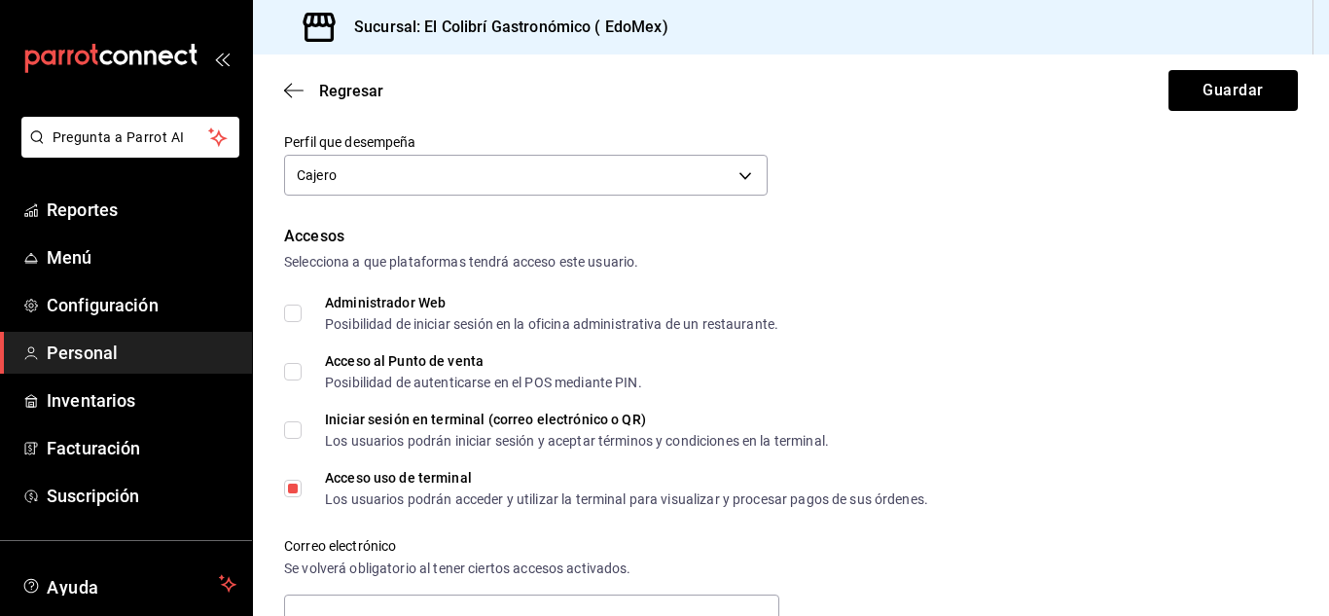
click at [280, 377] on div "Datos personales Nombre [PERSON_NAME] Número celular (opcional) +52 (__) ____-_…" at bounding box center [791, 511] width 1076 height 1381
click at [292, 375] on input "Acceso al Punto de venta Posibilidad de autenticarse en el POS mediante PIN." at bounding box center [293, 372] width 18 height 18
checkbox input "true"
click at [293, 429] on input "Iniciar sesión en terminal (correo electrónico o QR) Los usuarios podrán inicia…" at bounding box center [293, 430] width 18 height 18
checkbox input "true"
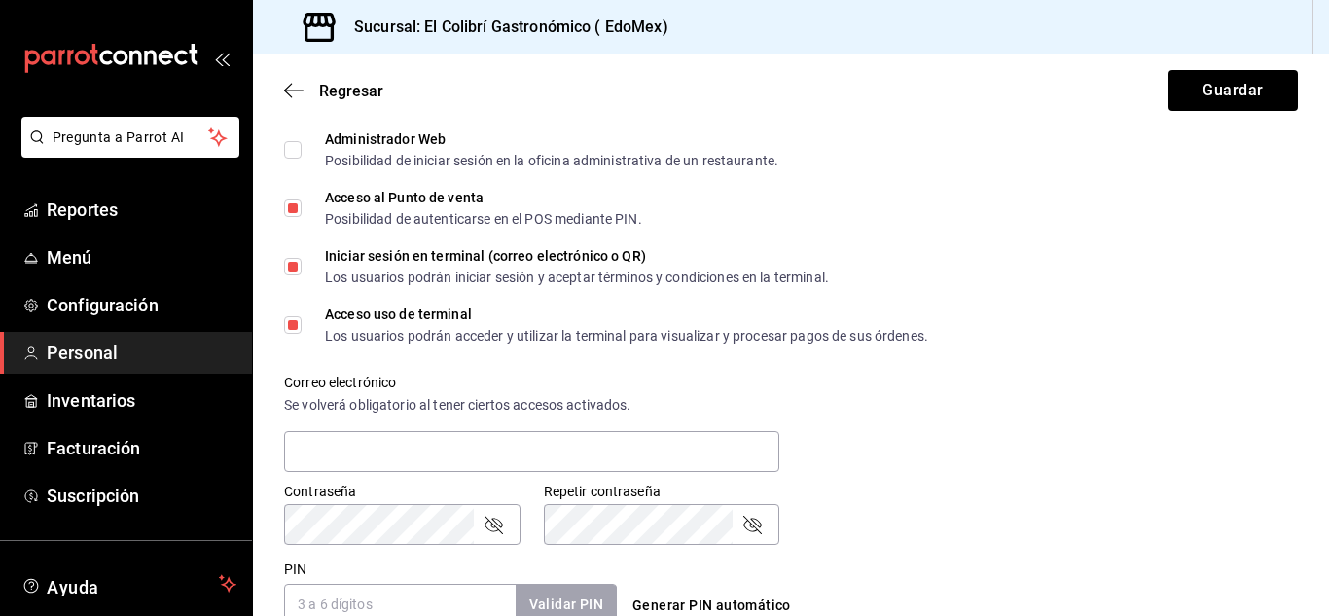
scroll to position [571, 0]
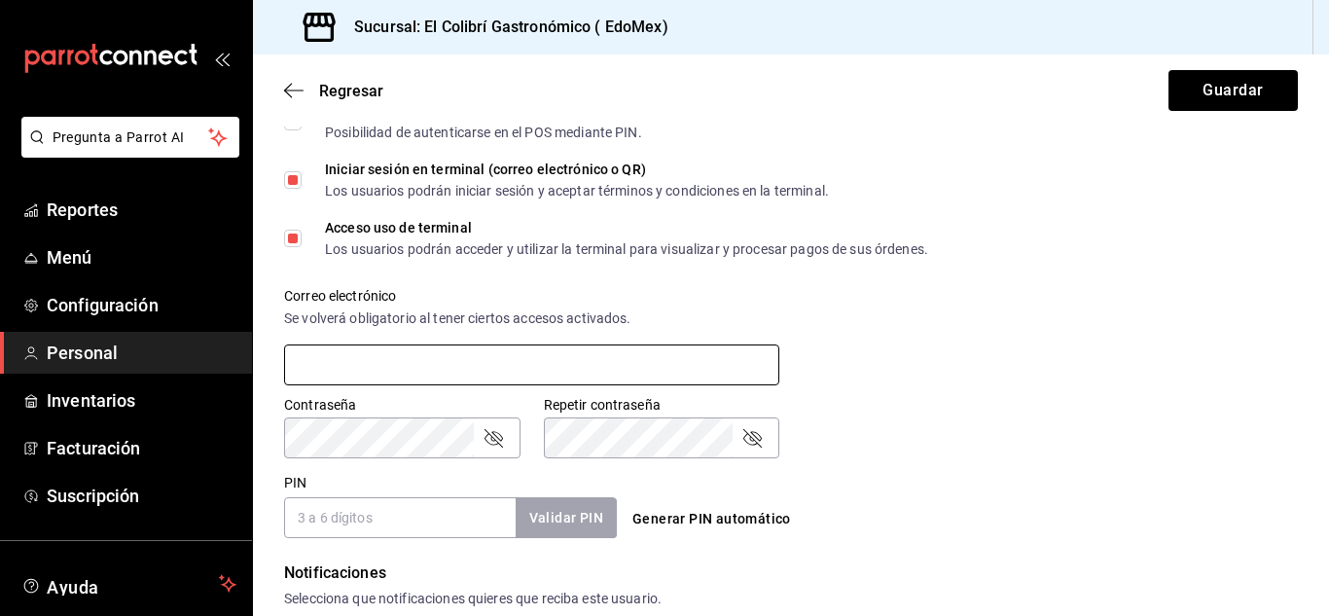
click at [631, 351] on input "text" at bounding box center [531, 364] width 495 height 41
type input "[EMAIL_ADDRESS][DOMAIN_NAME]"
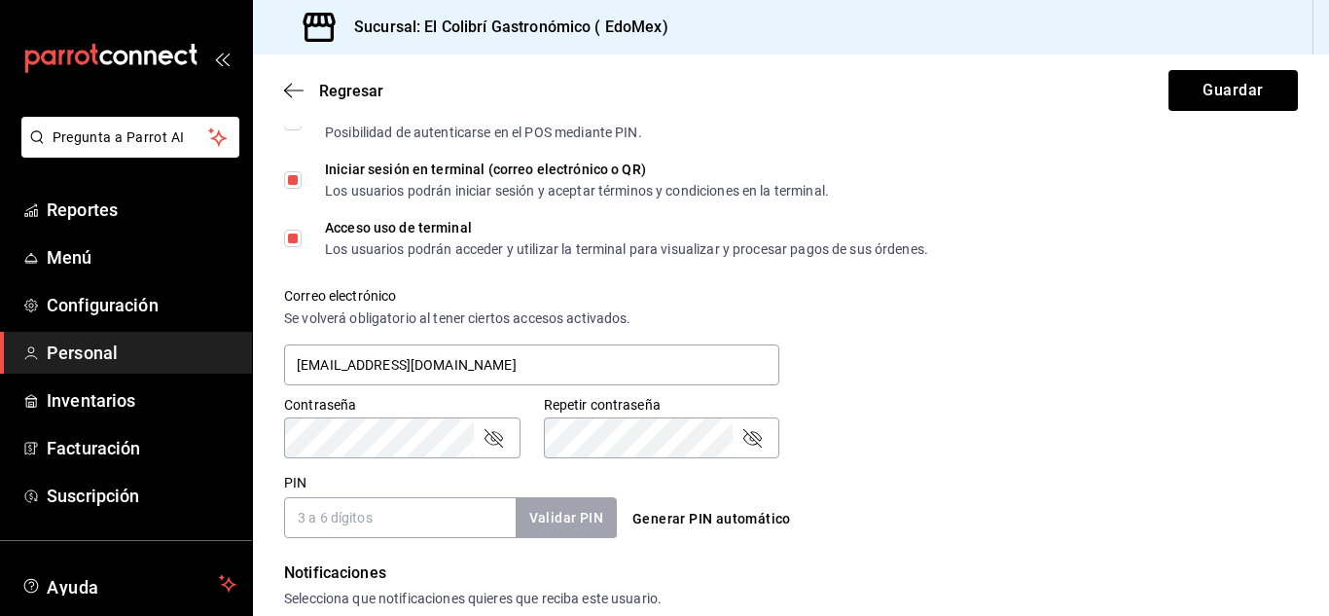
click at [489, 448] on icon "passwordField" at bounding box center [492, 437] width 23 height 23
click at [603, 414] on div "Repetir contraseña Repetir contraseña" at bounding box center [662, 427] width 236 height 62
click at [975, 372] on div "Correo electrónico Se volverá obligatorio al tener ciertos accesos activados. […" at bounding box center [779, 326] width 1037 height 125
click at [307, 511] on input "PIN" at bounding box center [400, 517] width 232 height 41
type input "1509"
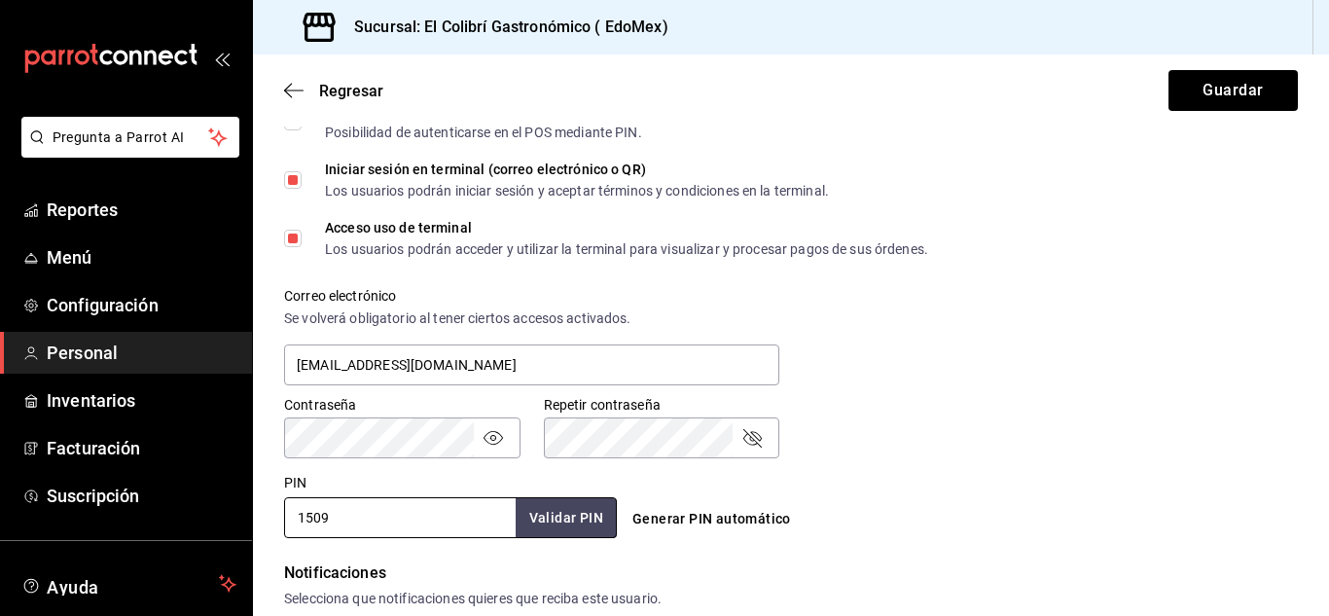
click at [1172, 282] on div "Correo electrónico Se volverá obligatorio al tener ciertos accesos activados. […" at bounding box center [779, 326] width 1037 height 125
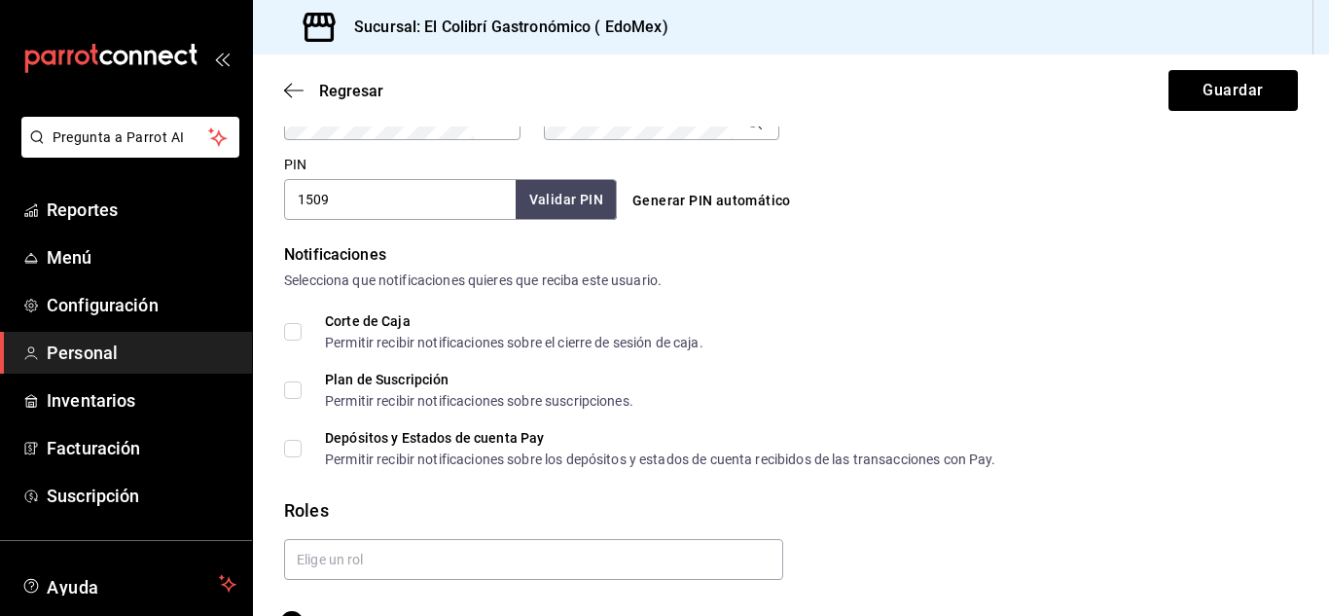
scroll to position [886, 0]
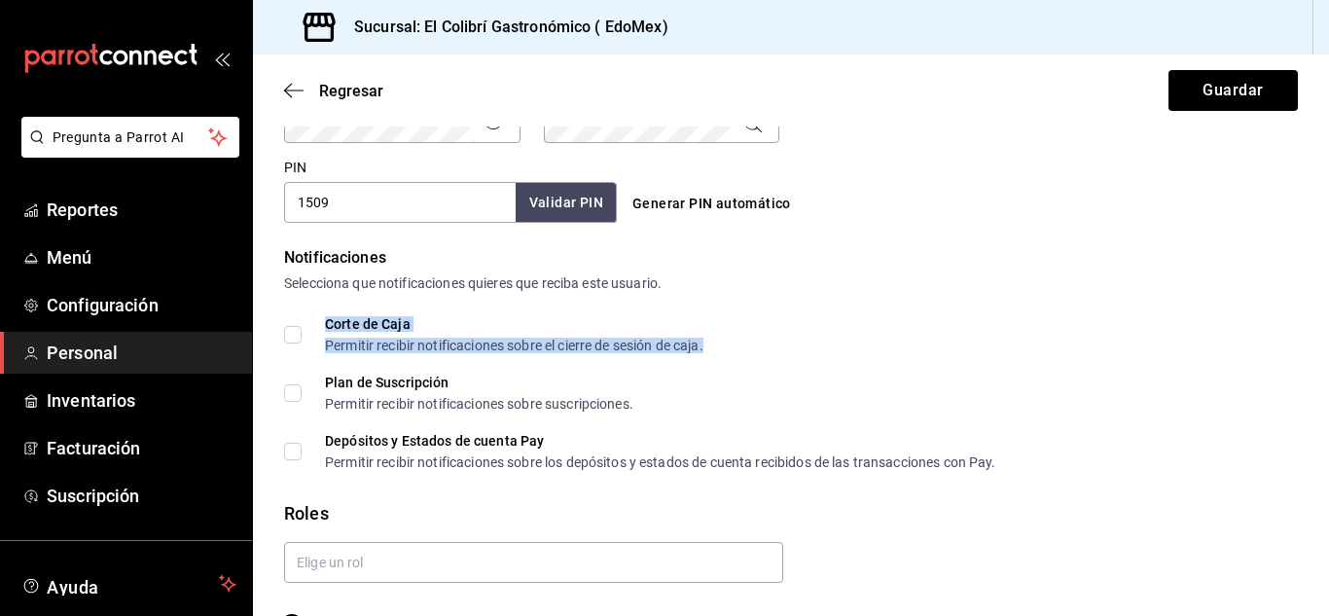
click at [369, 346] on div "Permitir recibir notificaciones sobre el cierre de sesión de caja." at bounding box center [514, 345] width 378 height 14
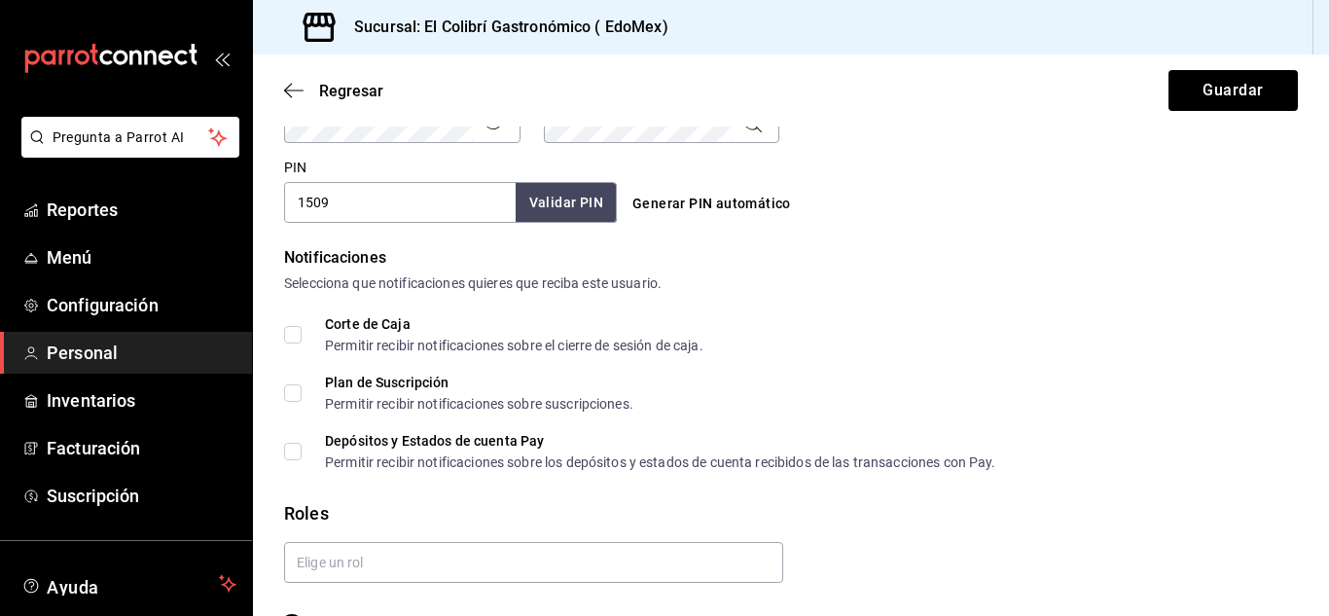
click at [827, 323] on div "Corte de Caja Permitir recibir notificaciones sobre el cierre de sesión de caja." at bounding box center [791, 334] width 1014 height 35
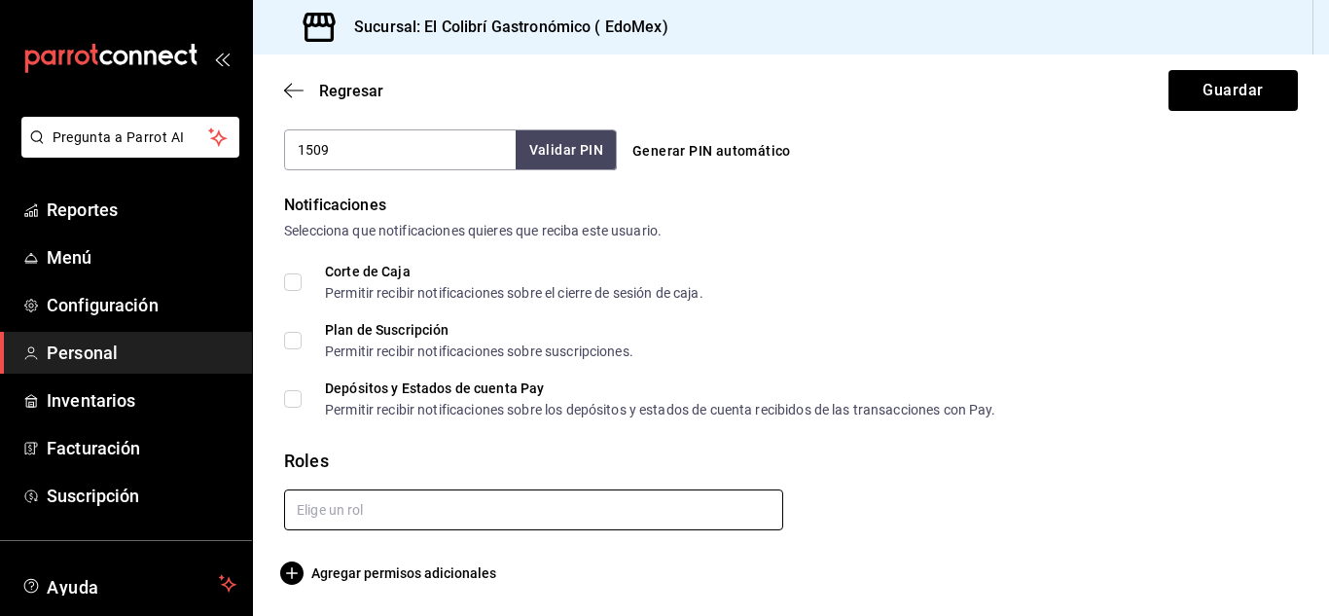
click at [428, 517] on input "text" at bounding box center [533, 509] width 499 height 41
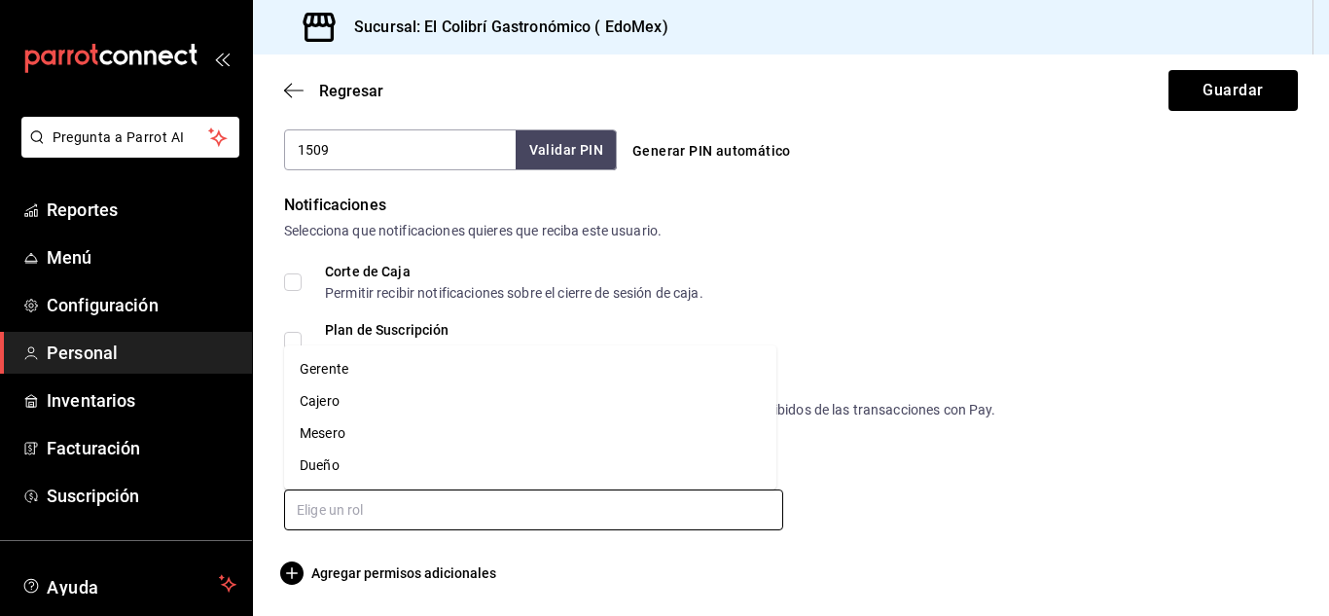
click at [334, 403] on li "Cajero" at bounding box center [530, 401] width 492 height 32
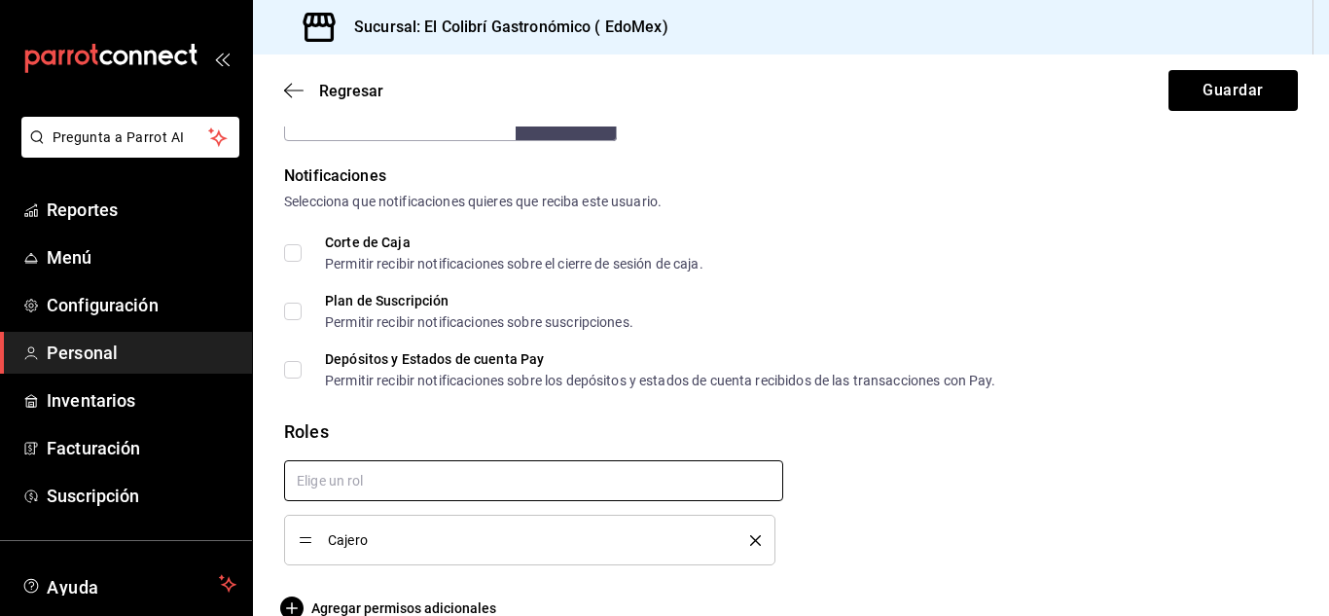
scroll to position [1003, 0]
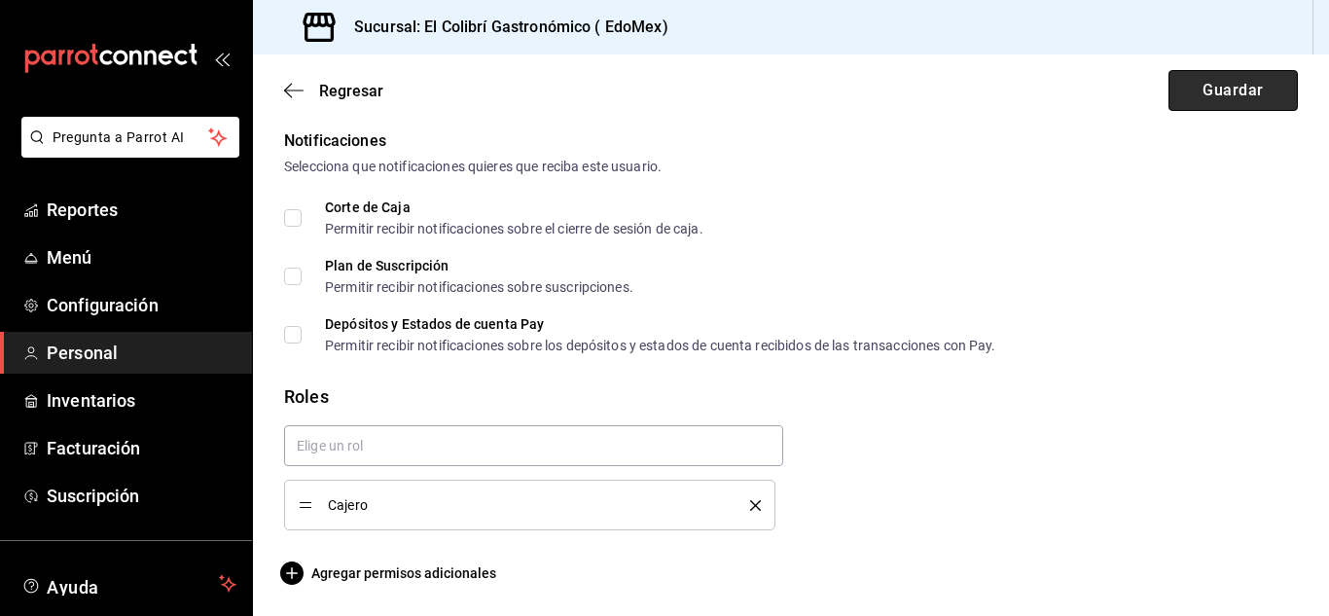
click at [1212, 90] on button "Guardar" at bounding box center [1232, 90] width 129 height 41
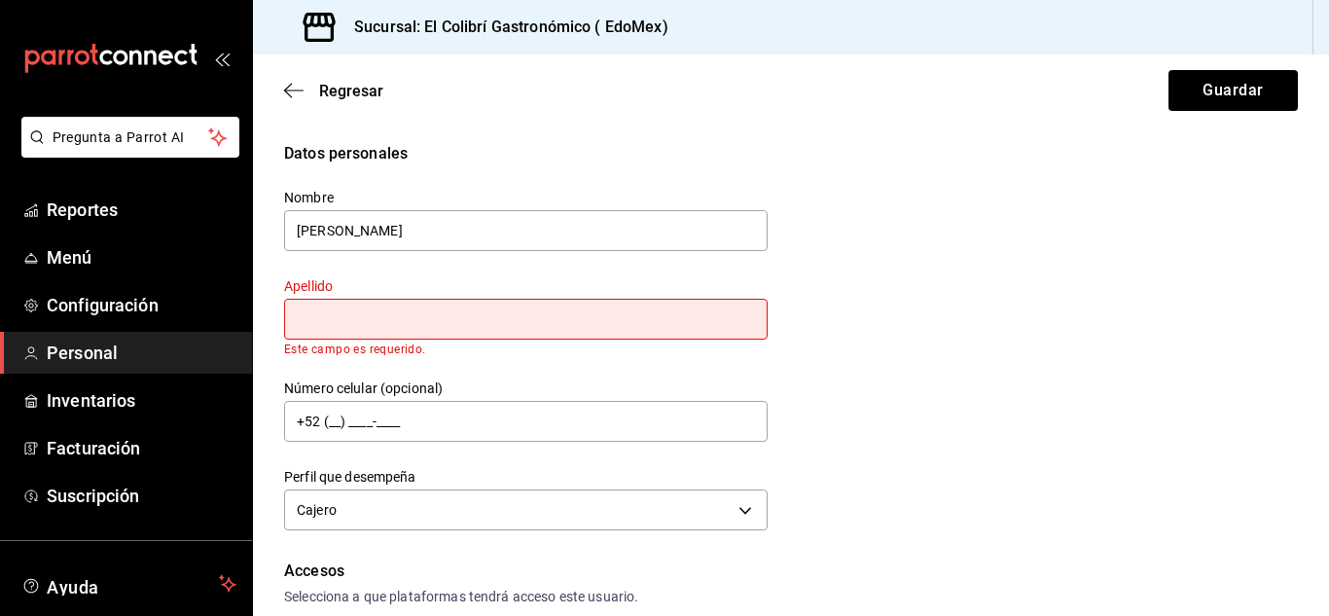
click at [608, 298] on div "Apellido Este campo es requerido." at bounding box center [525, 316] width 483 height 79
click at [610, 313] on input "text" at bounding box center [525, 319] width 483 height 41
click at [655, 287] on label "Apellido" at bounding box center [525, 286] width 483 height 14
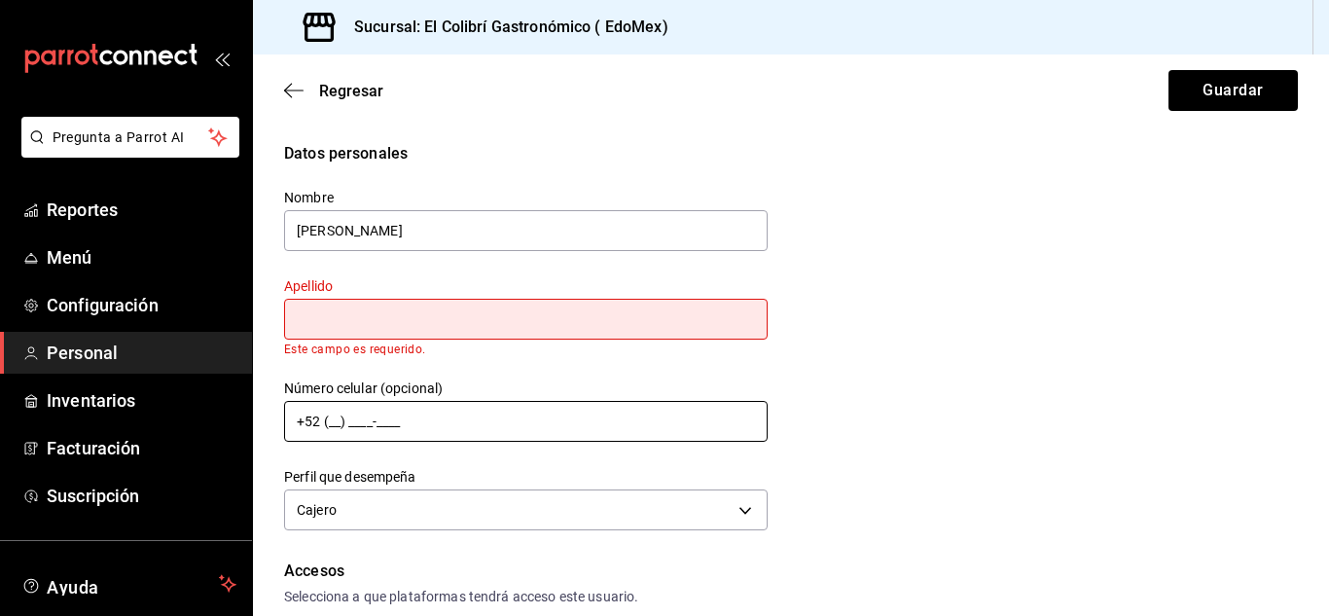
click at [592, 417] on input "+52 (__) ____-____" at bounding box center [525, 421] width 483 height 41
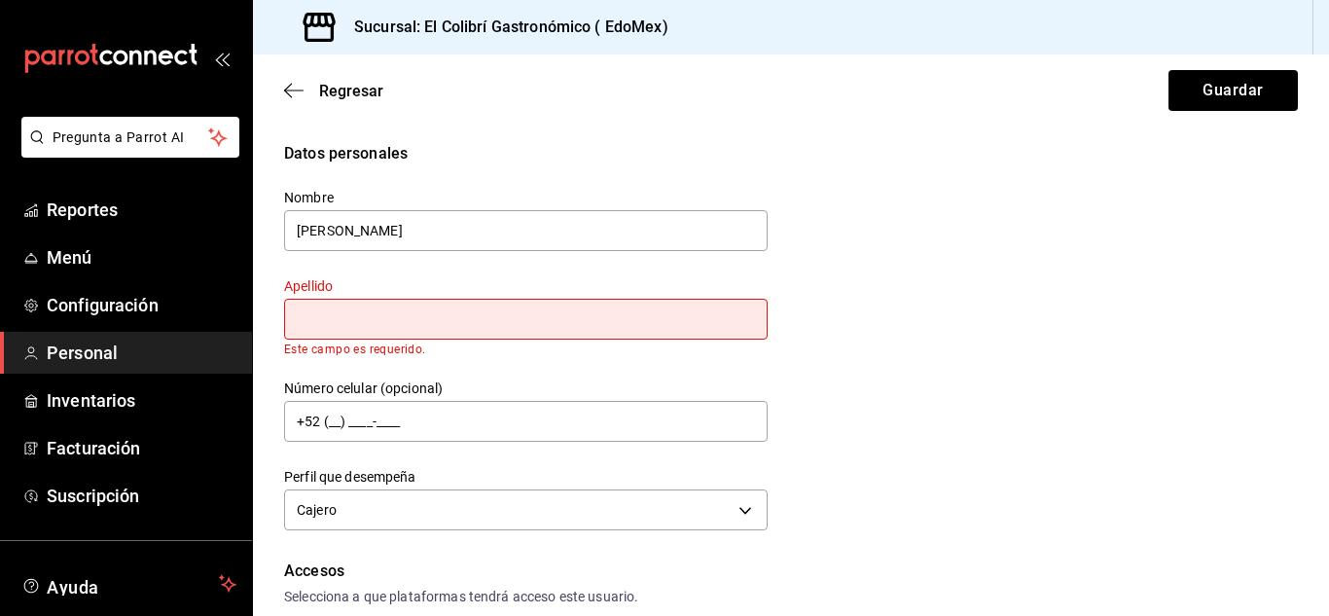
click at [607, 330] on input "text" at bounding box center [525, 319] width 483 height 41
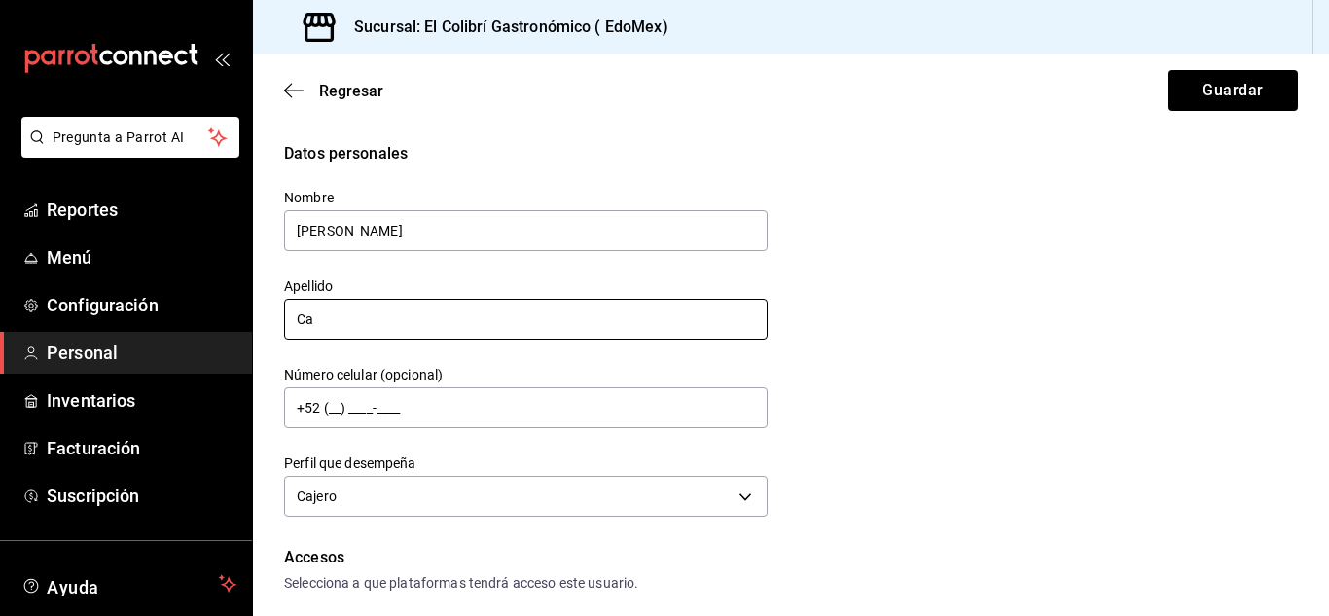
type input "C"
type input "[PERSON_NAME]"
click at [1010, 311] on div "Datos personales Nombre [PERSON_NAME] [PERSON_NAME] Número celular (opcional) +…" at bounding box center [791, 332] width 1014 height 380
click at [1214, 80] on button "Guardar" at bounding box center [1232, 90] width 129 height 41
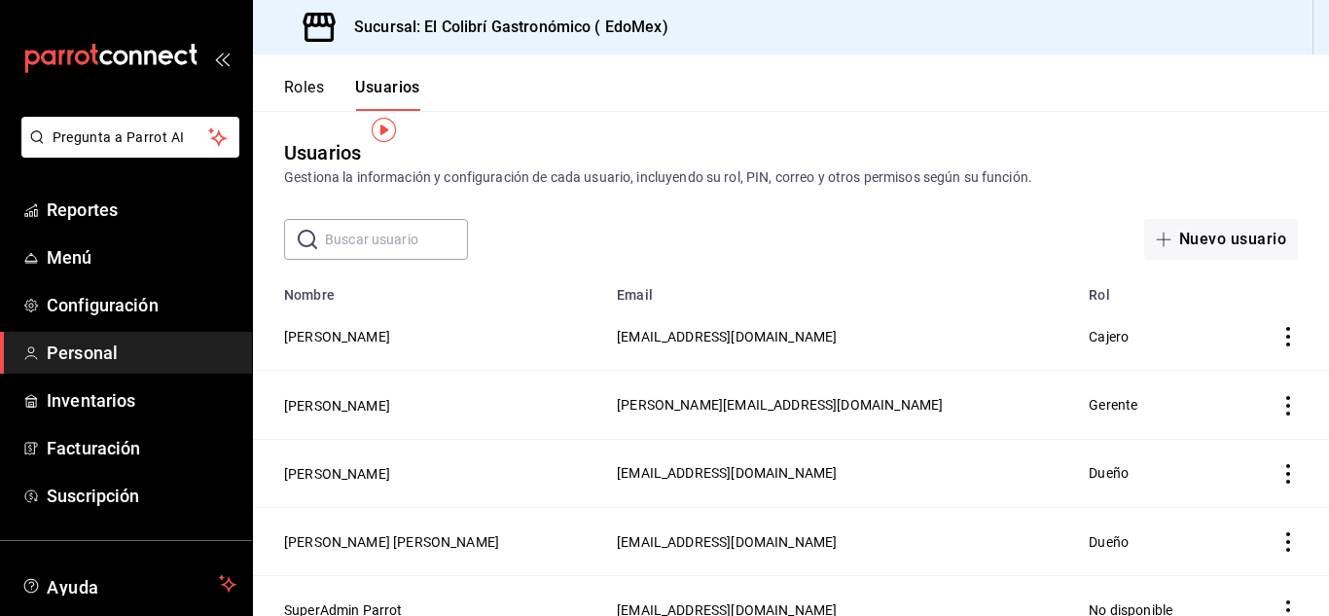
scroll to position [27, 0]
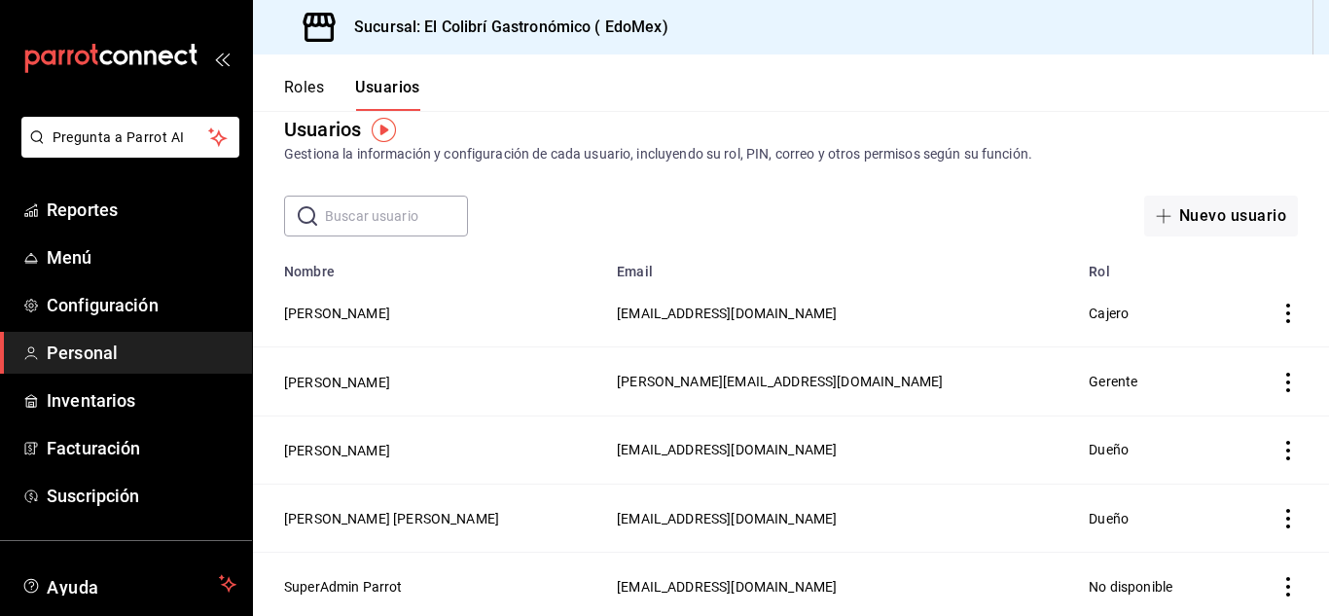
click at [292, 92] on button "Roles" at bounding box center [304, 94] width 40 height 33
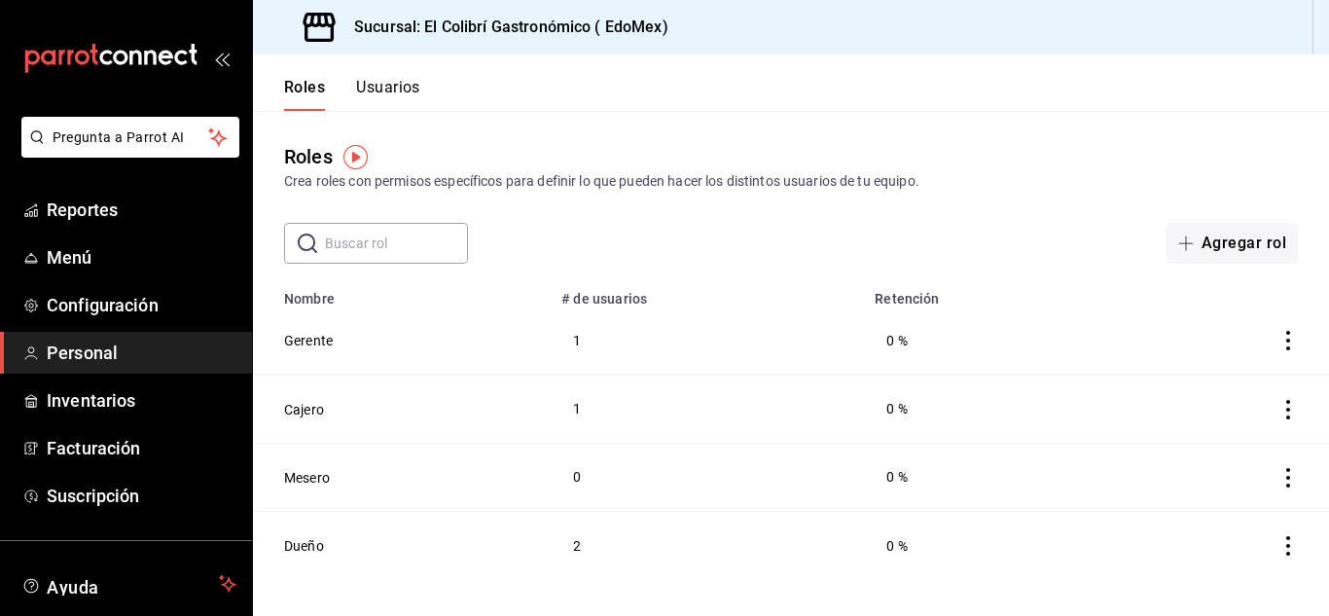
click at [94, 423] on ul "Reportes Menú Configuración Personal Inventarios Facturación Suscripción" at bounding box center [126, 353] width 252 height 328
click at [99, 412] on span "Inventarios" at bounding box center [142, 400] width 190 height 26
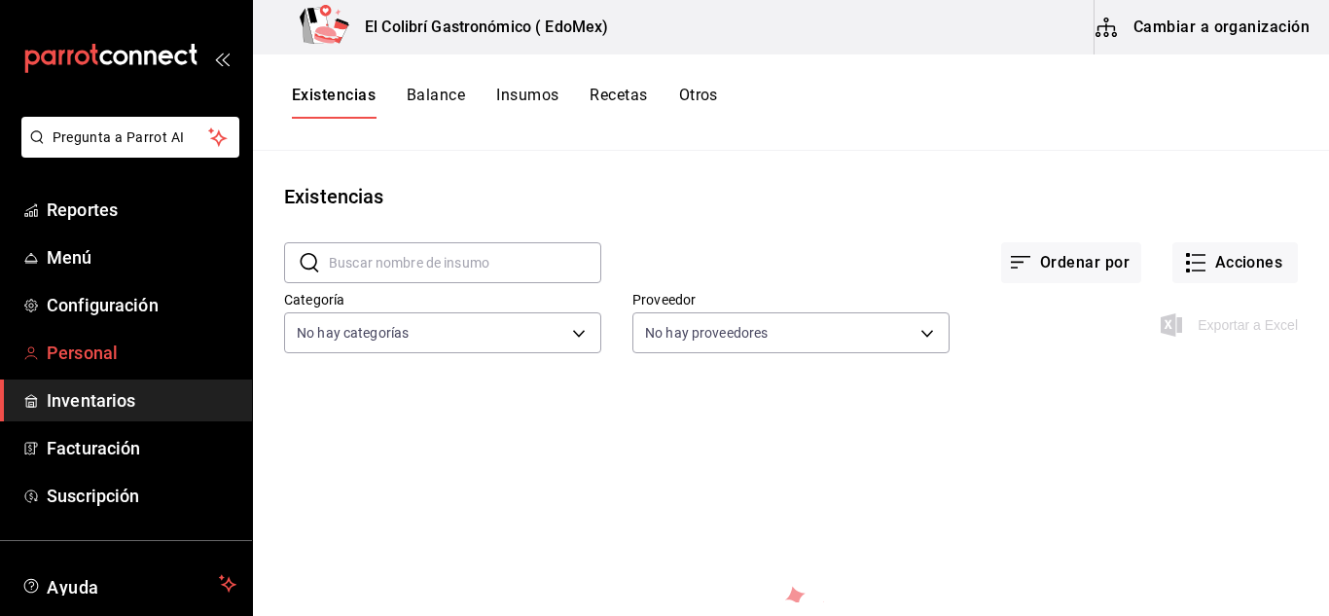
click at [138, 351] on span "Personal" at bounding box center [142, 352] width 190 height 26
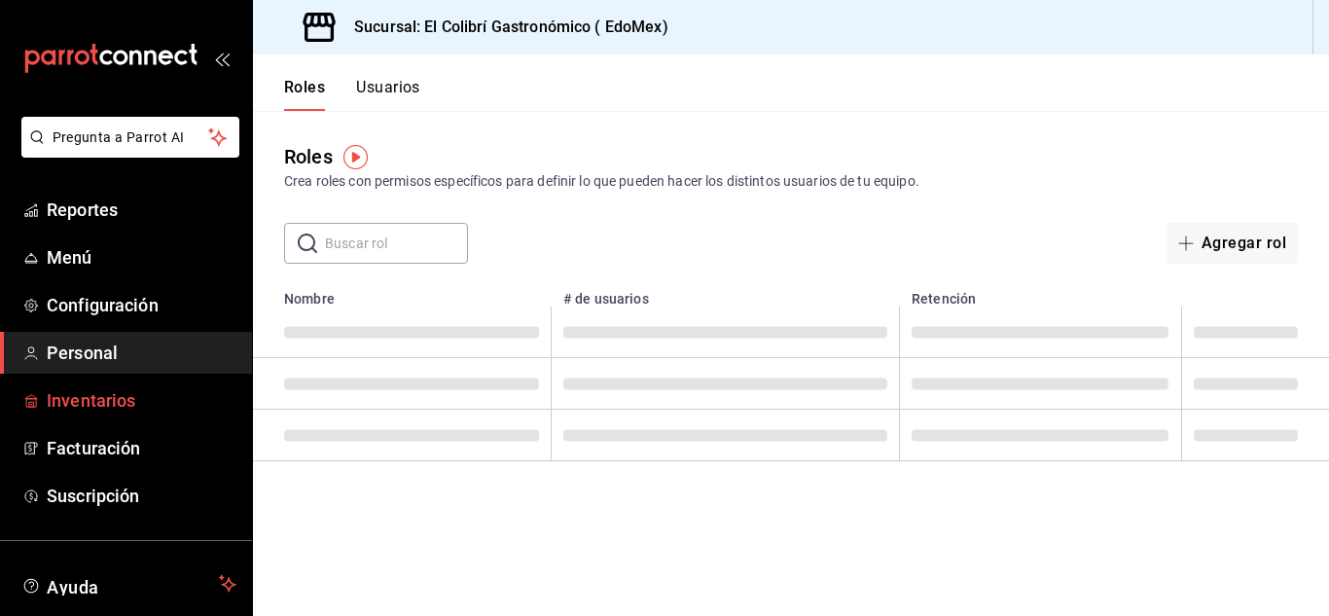
click at [130, 399] on span "Inventarios" at bounding box center [142, 400] width 190 height 26
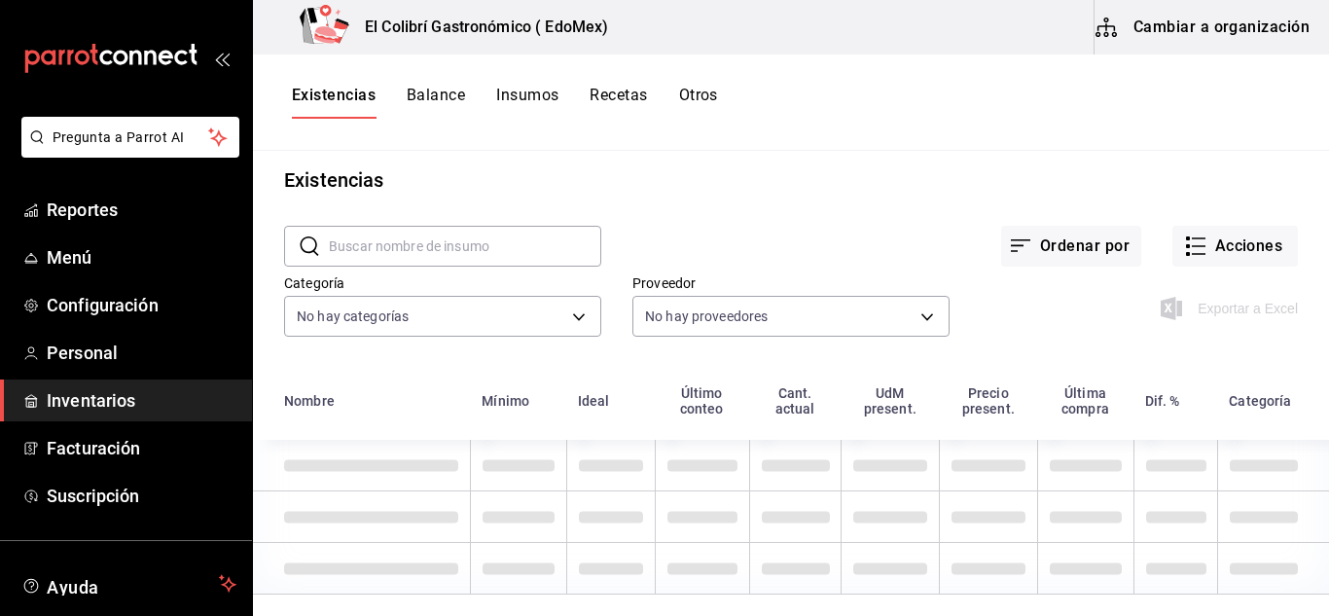
scroll to position [15, 0]
click at [714, 101] on button "Otros" at bounding box center [698, 102] width 39 height 33
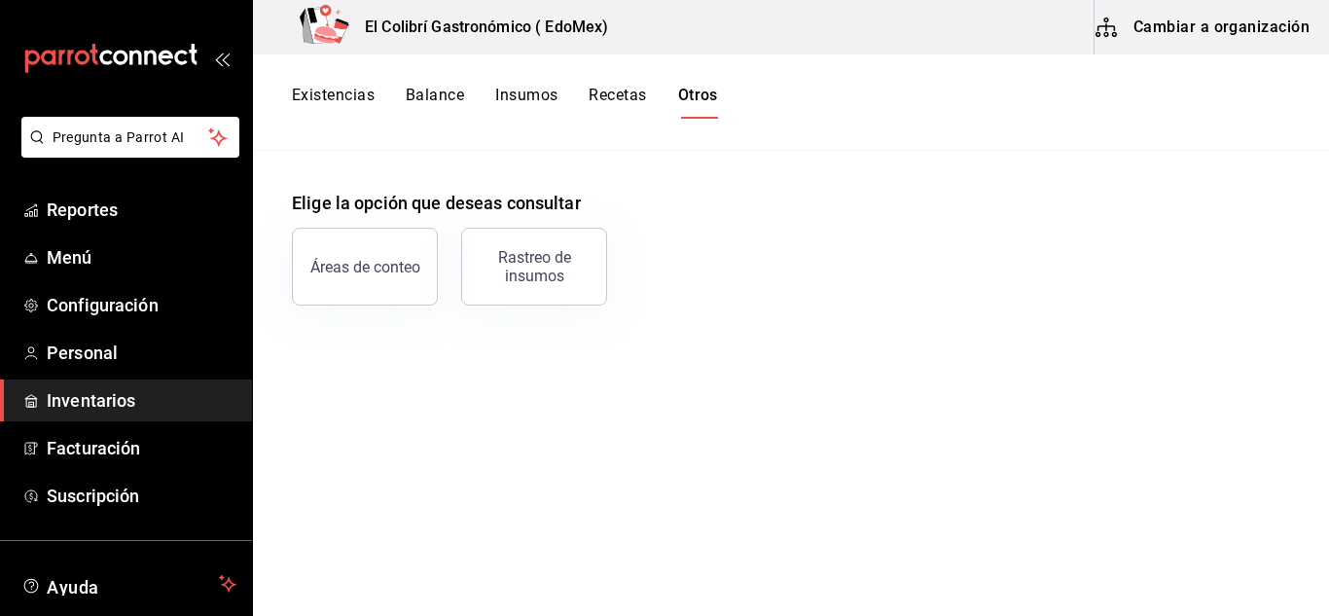
click at [439, 88] on button "Balance" at bounding box center [435, 102] width 58 height 33
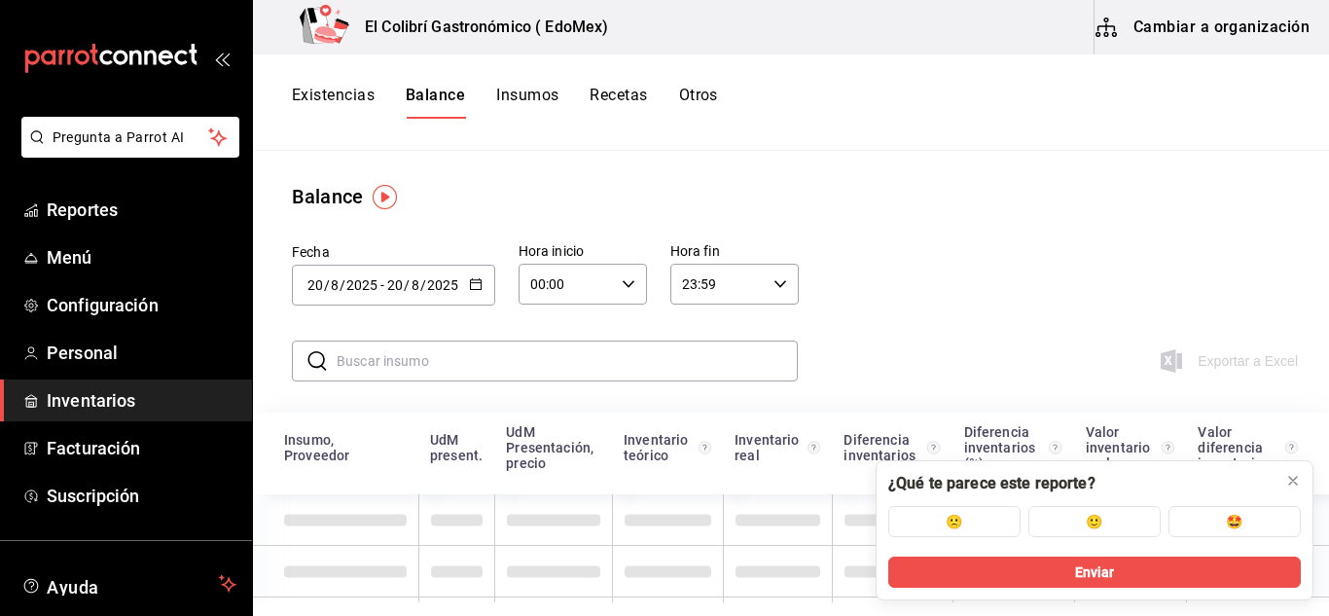
click at [346, 84] on div "Existencias Balance Insumos Recetas Otros" at bounding box center [791, 102] width 1076 height 96
click at [347, 90] on button "Existencias" at bounding box center [333, 102] width 83 height 33
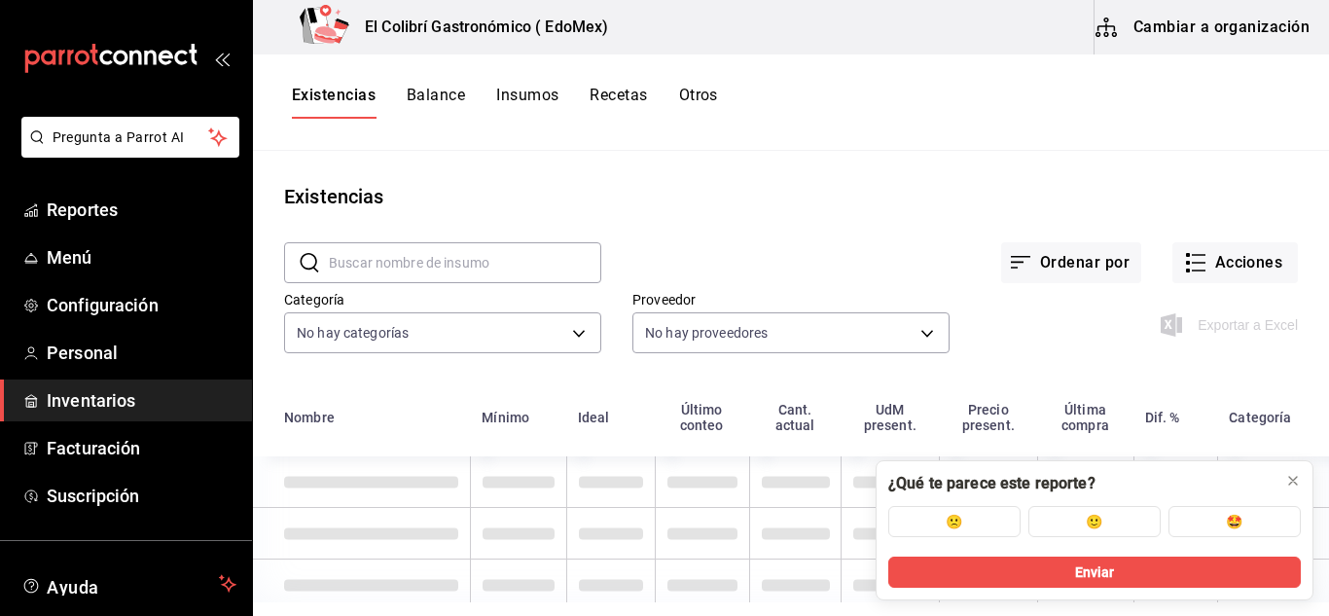
scroll to position [18, 0]
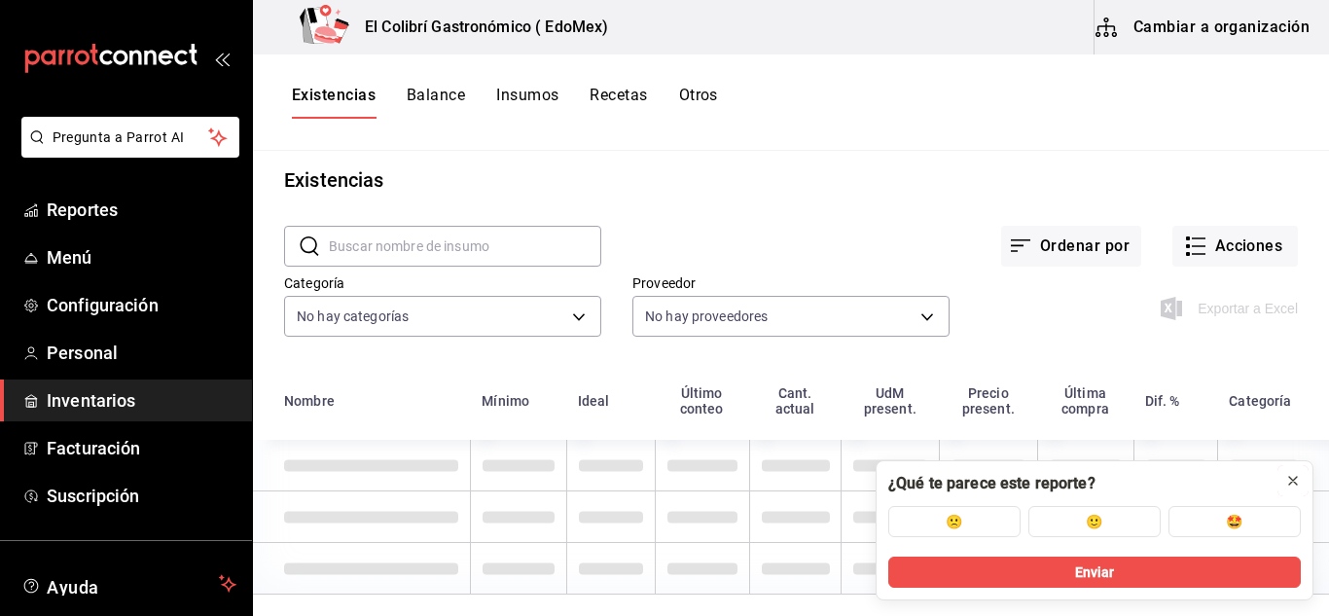
click at [1293, 481] on icon at bounding box center [1293, 481] width 16 height 16
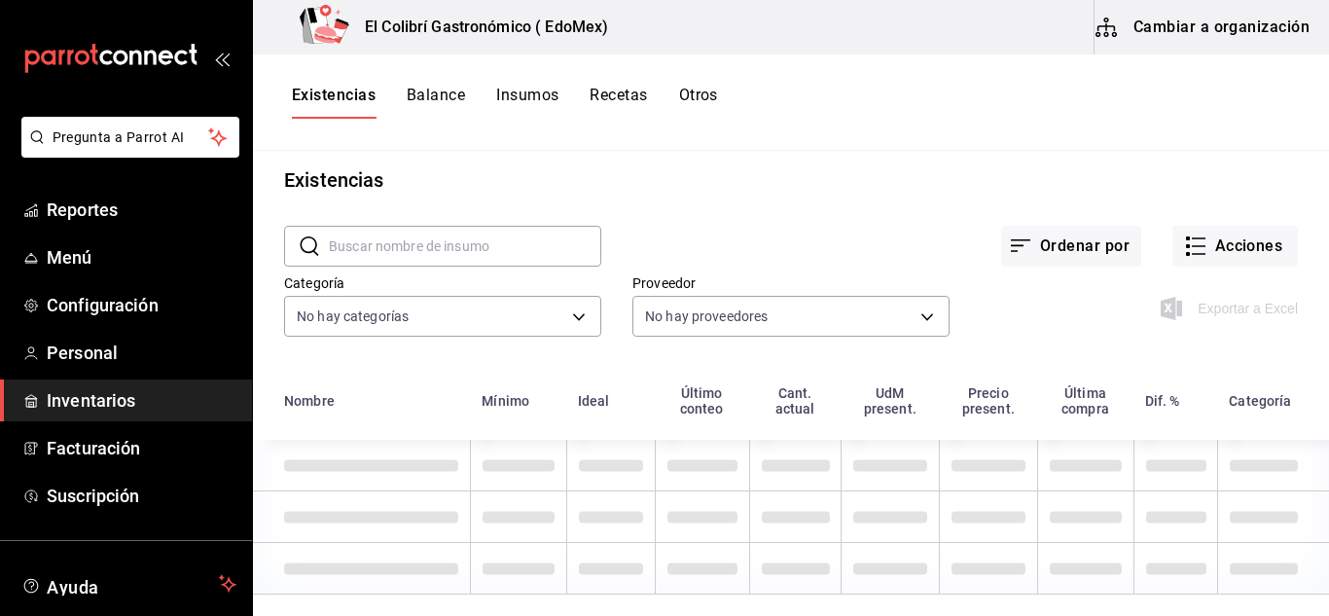
scroll to position [0, 0]
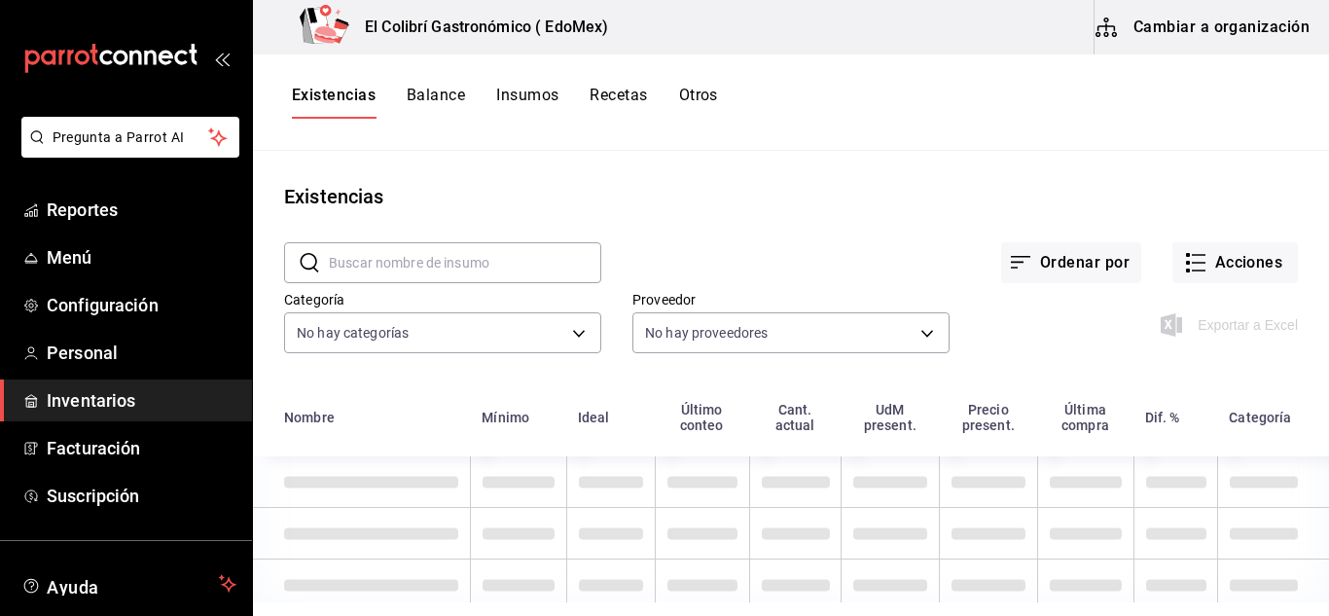
click at [645, 94] on button "Recetas" at bounding box center [617, 102] width 57 height 33
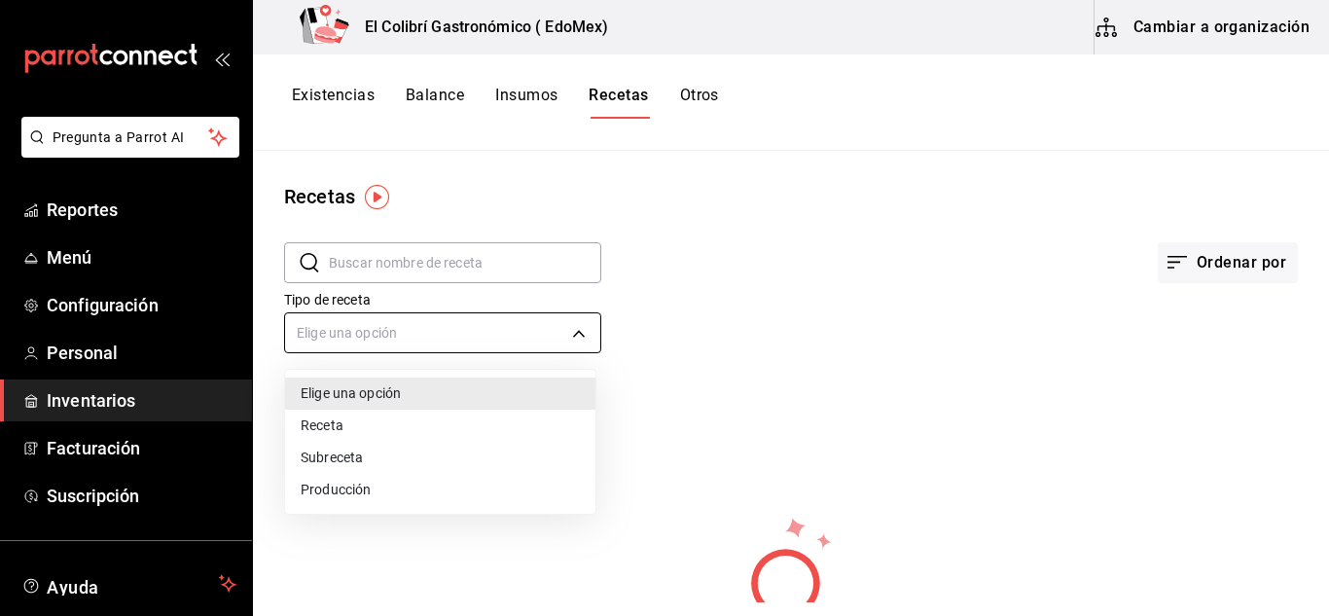
click at [524, 332] on body "Pregunta a Parrot AI Reportes Menú Configuración Personal Inventarios Facturaci…" at bounding box center [664, 301] width 1329 height 602
click at [1265, 42] on div at bounding box center [664, 308] width 1329 height 616
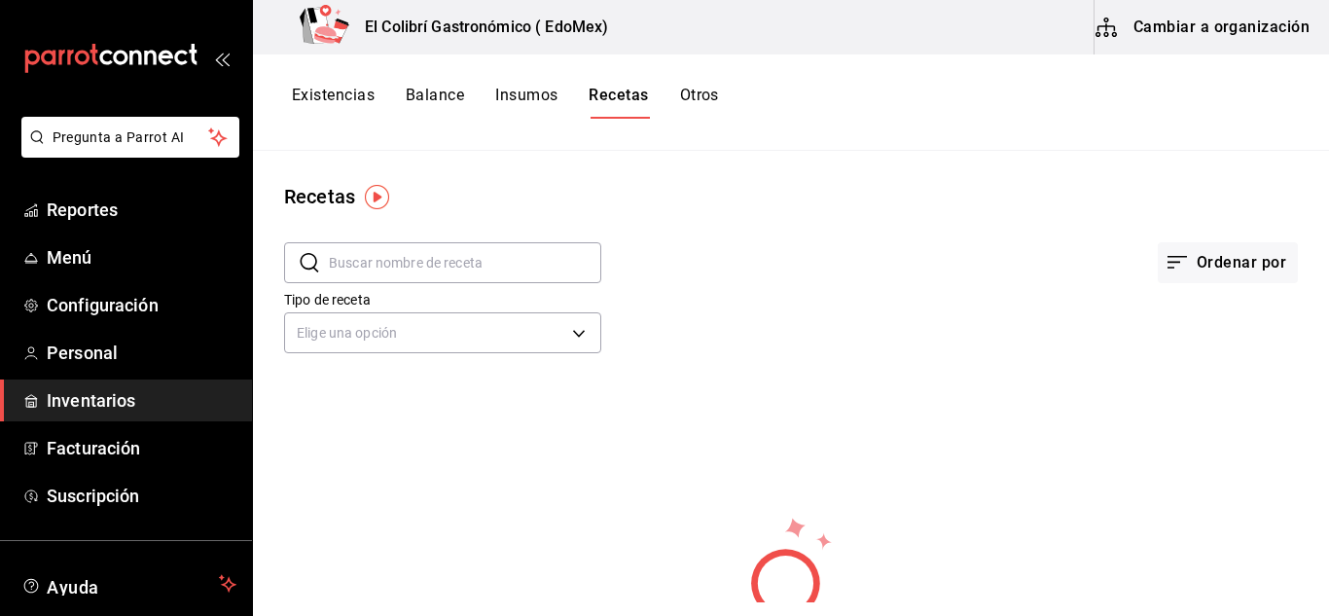
click at [1265, 31] on button "Cambiar a organización" at bounding box center [1203, 27] width 219 height 54
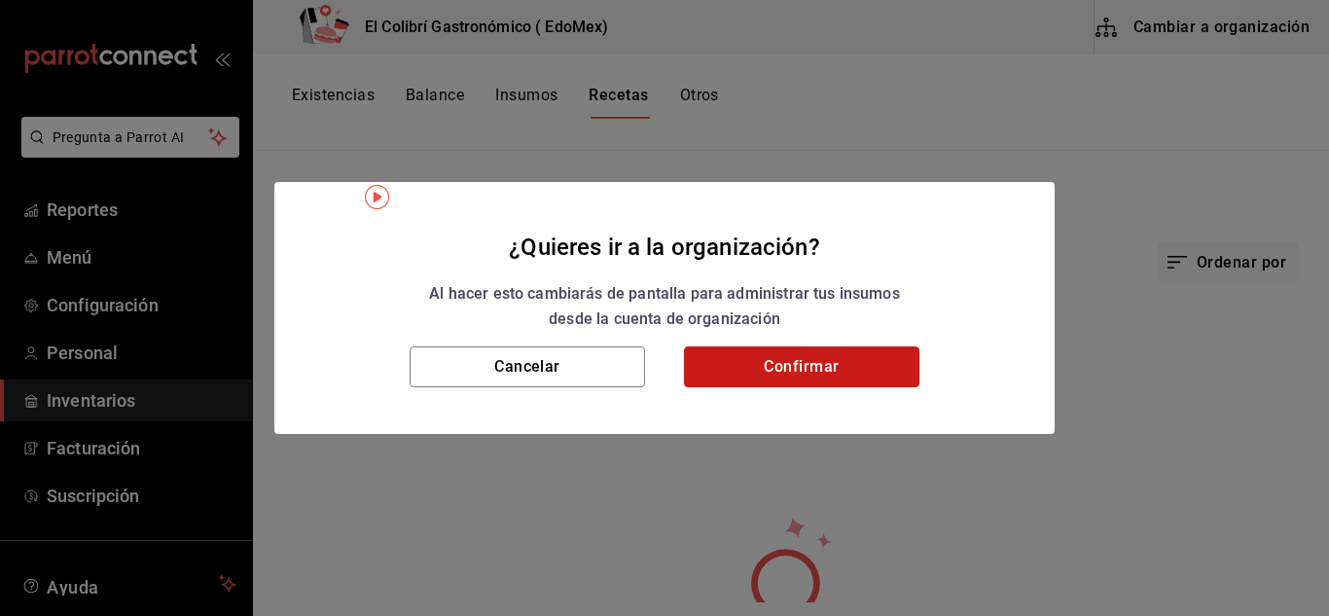
click at [816, 353] on button "Confirmar" at bounding box center [801, 366] width 235 height 41
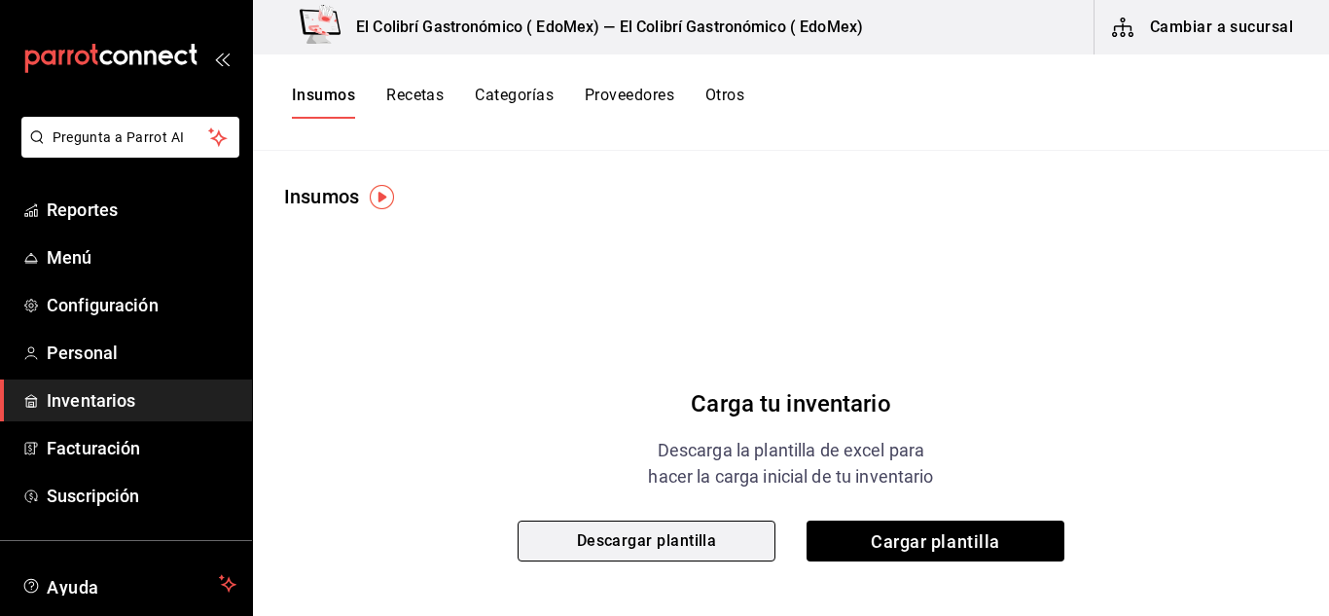
click at [690, 535] on button "Descargar plantilla" at bounding box center [646, 540] width 258 height 41
click at [676, 305] on div "Carga tu inventario Descarga la plantilla de excel para hacer la carga inicial …" at bounding box center [791, 454] width 1076 height 486
click at [642, 544] on button "Descargar plantilla" at bounding box center [646, 540] width 258 height 41
click at [392, 116] on button "Recetas" at bounding box center [414, 102] width 57 height 33
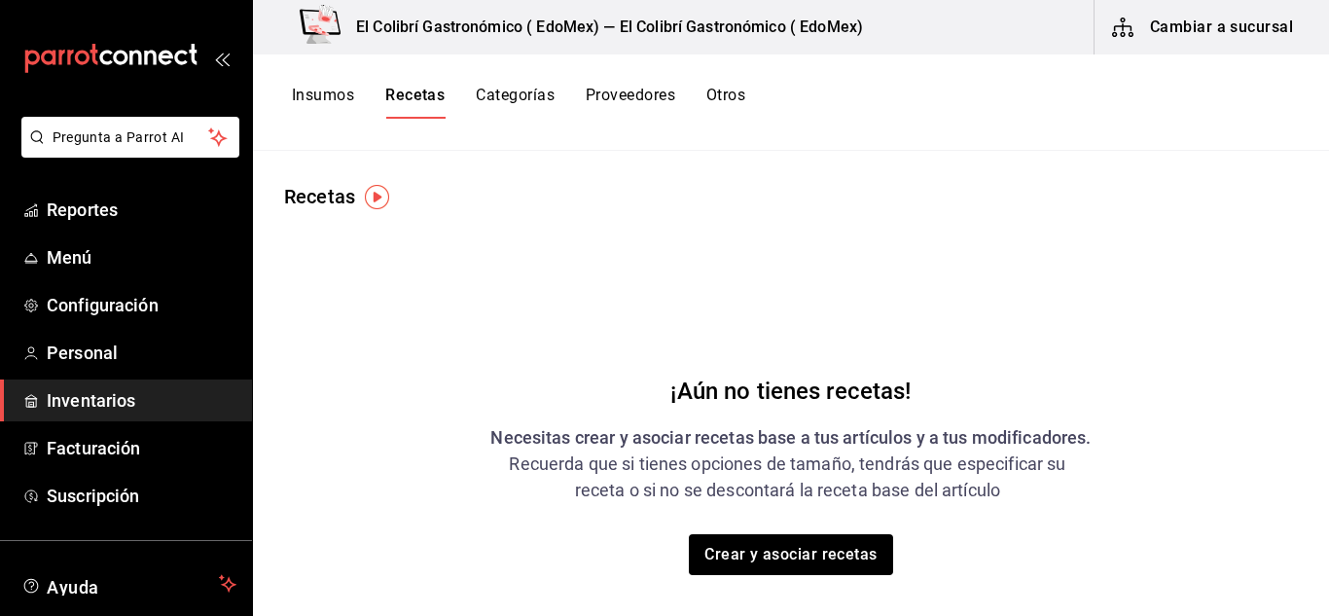
click at [1187, 32] on button "Cambiar a sucursal" at bounding box center [1203, 27] width 219 height 54
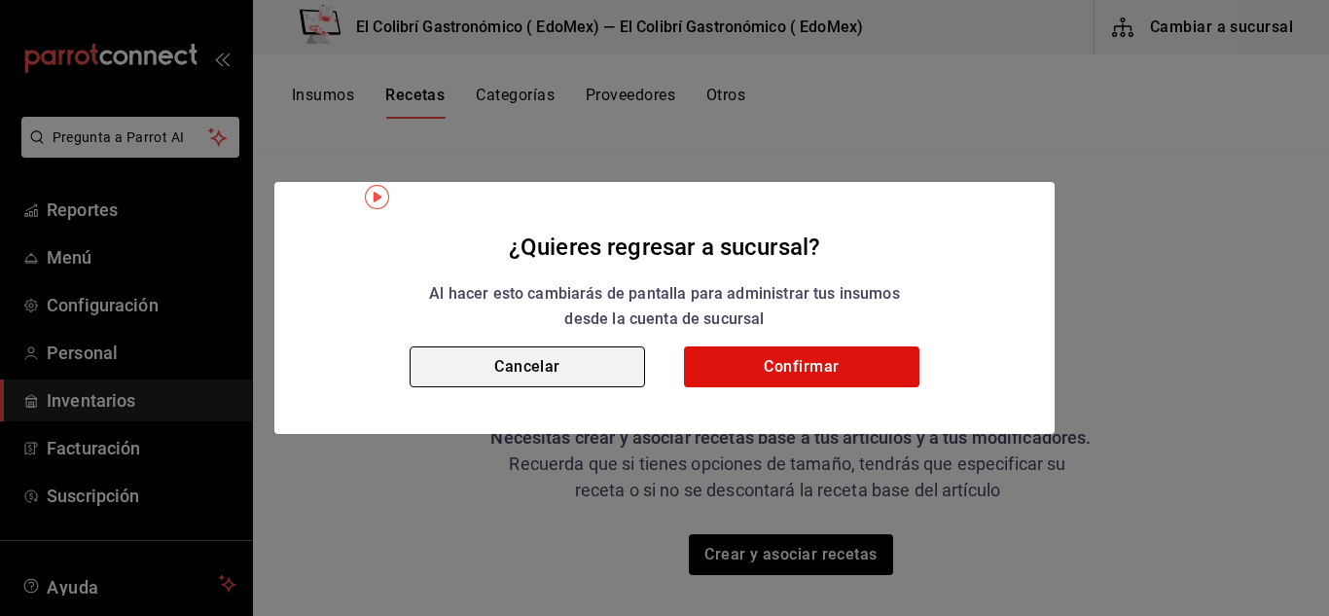
click at [518, 376] on button "Cancelar" at bounding box center [527, 366] width 235 height 41
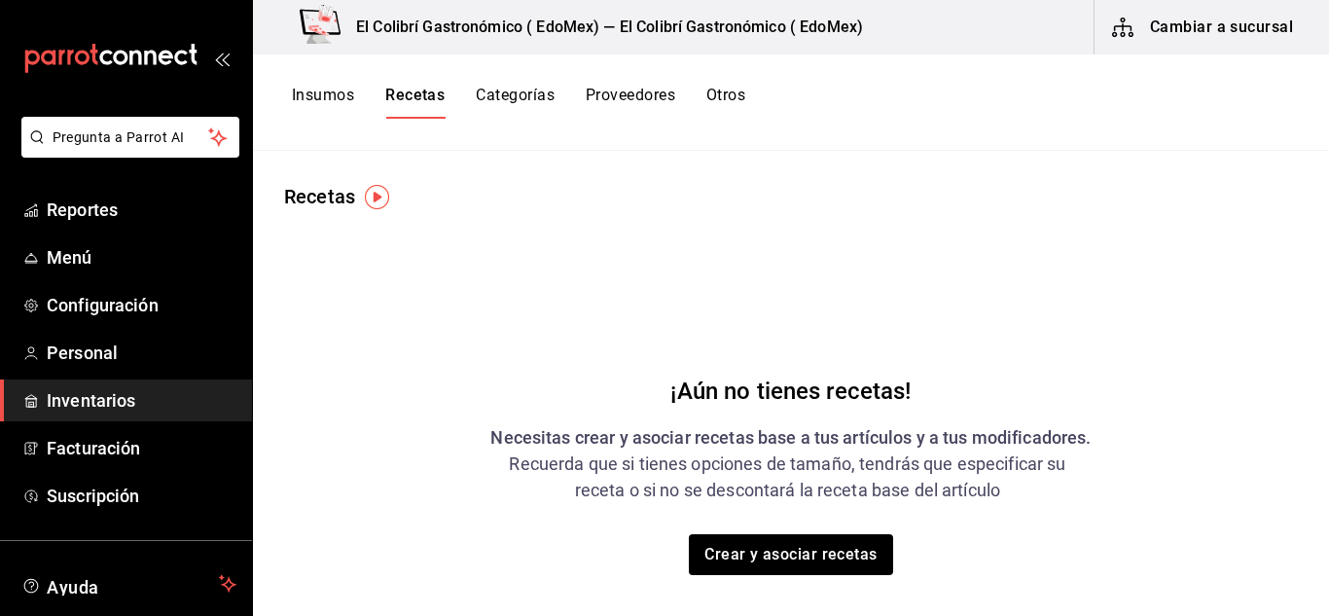
click at [759, 576] on div "¡Aún no tienes recetas! Necesitas crear y asociar recetas base a tus artículos …" at bounding box center [791, 454] width 1076 height 486
click at [781, 554] on button "Crear y asociar recetas" at bounding box center [791, 554] width 206 height 41
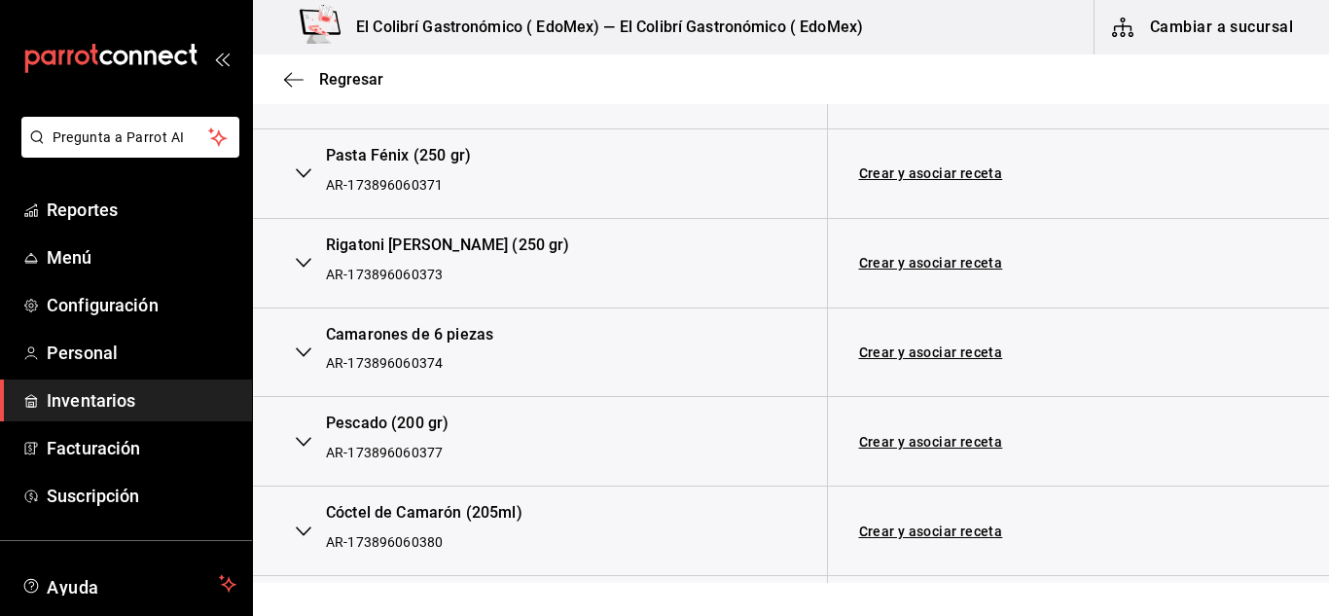
scroll to position [8788, 0]
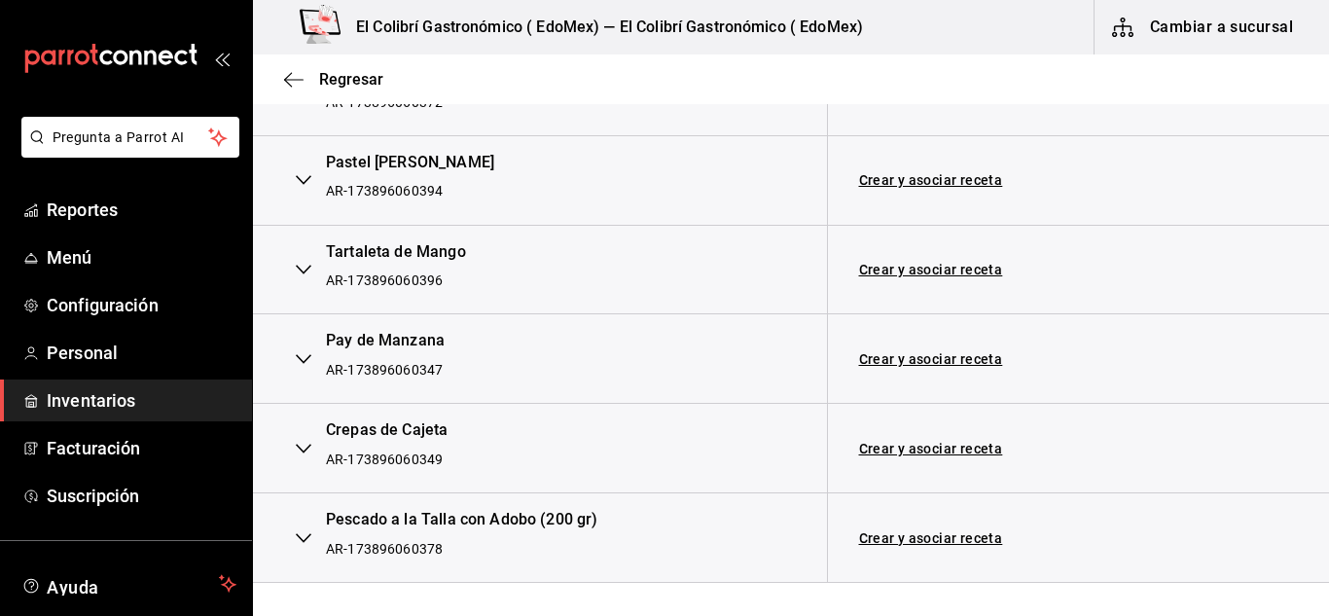
click at [315, 537] on button "button" at bounding box center [303, 538] width 39 height 43
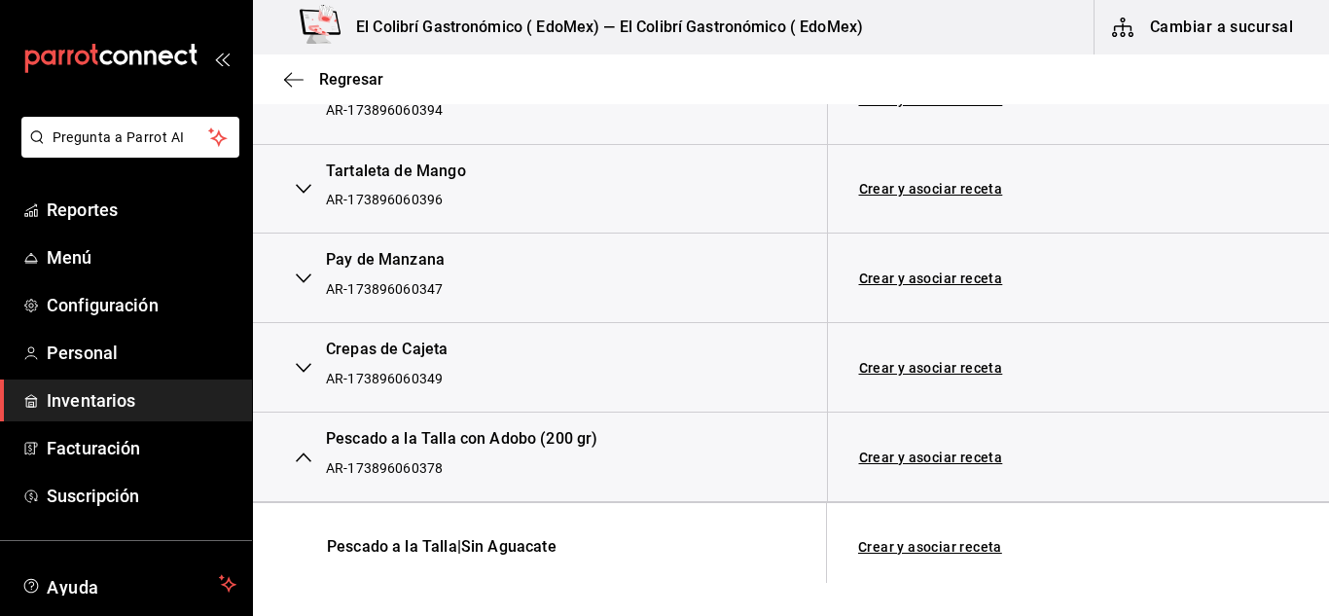
scroll to position [8879, 0]
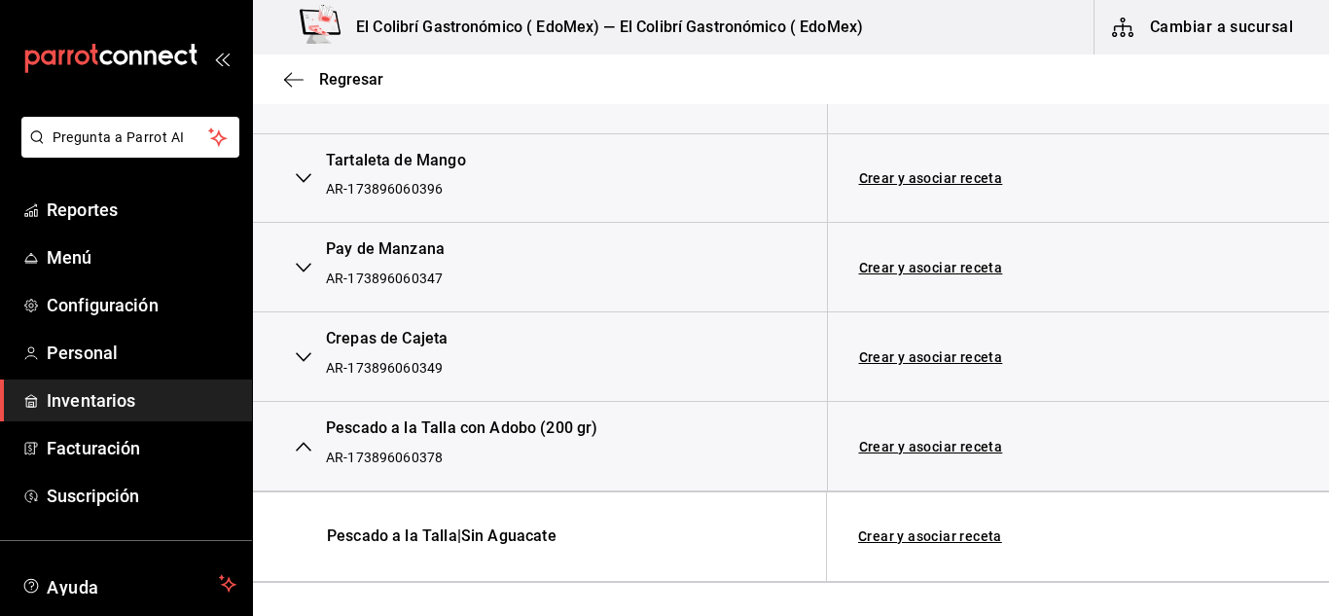
click at [297, 441] on icon "button" at bounding box center [304, 447] width 16 height 16
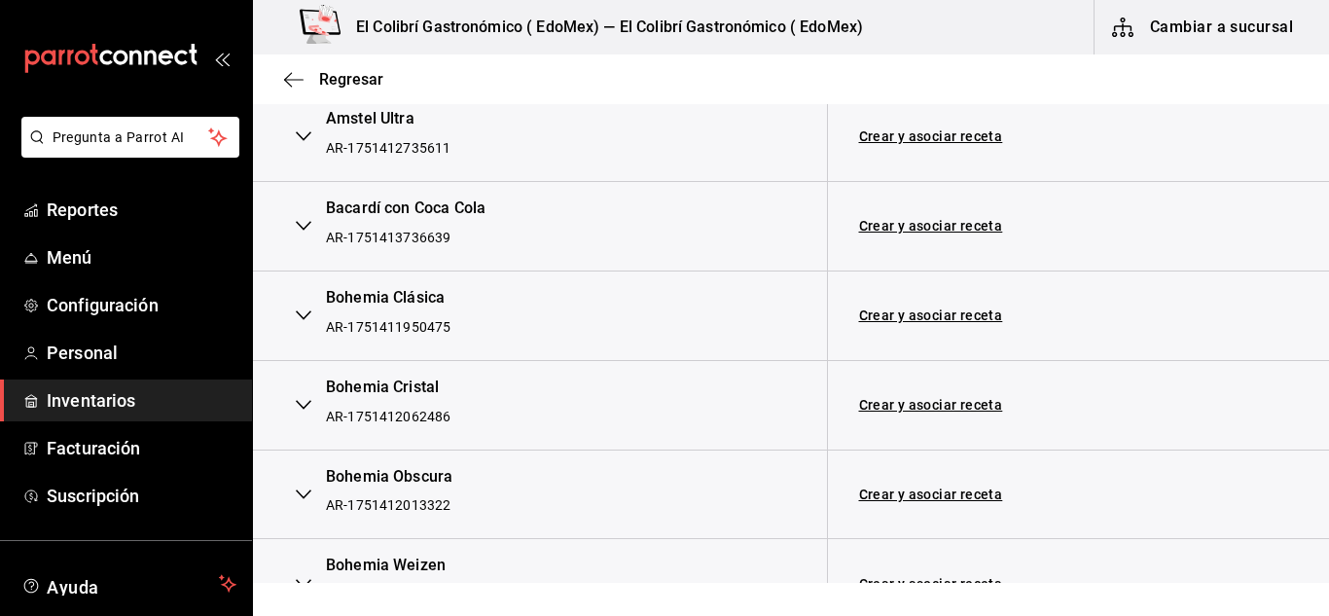
scroll to position [0, 0]
